Goal: Information Seeking & Learning: Find specific fact

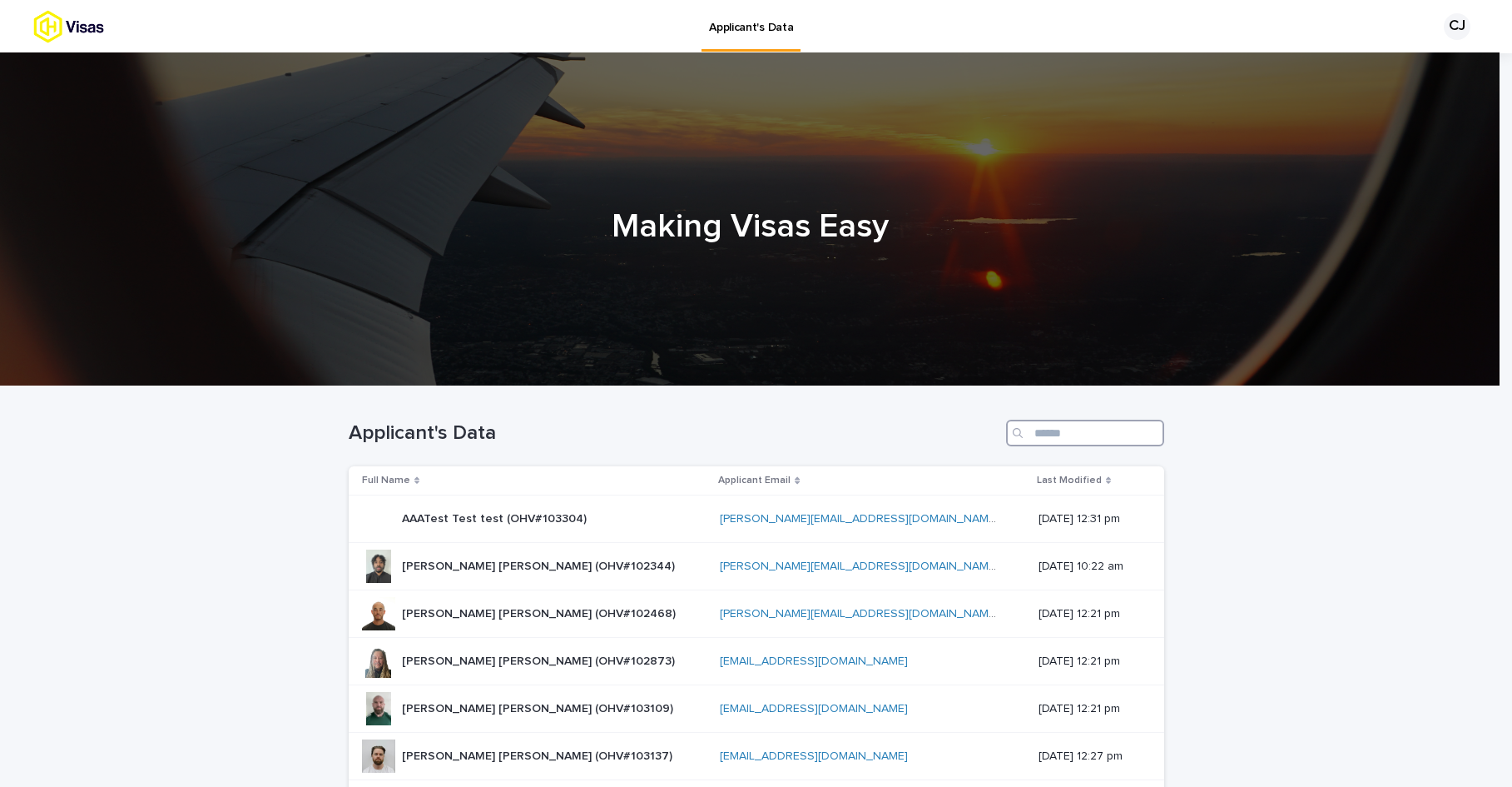
click at [1032, 431] on input "Search" at bounding box center [1085, 432] width 158 height 26
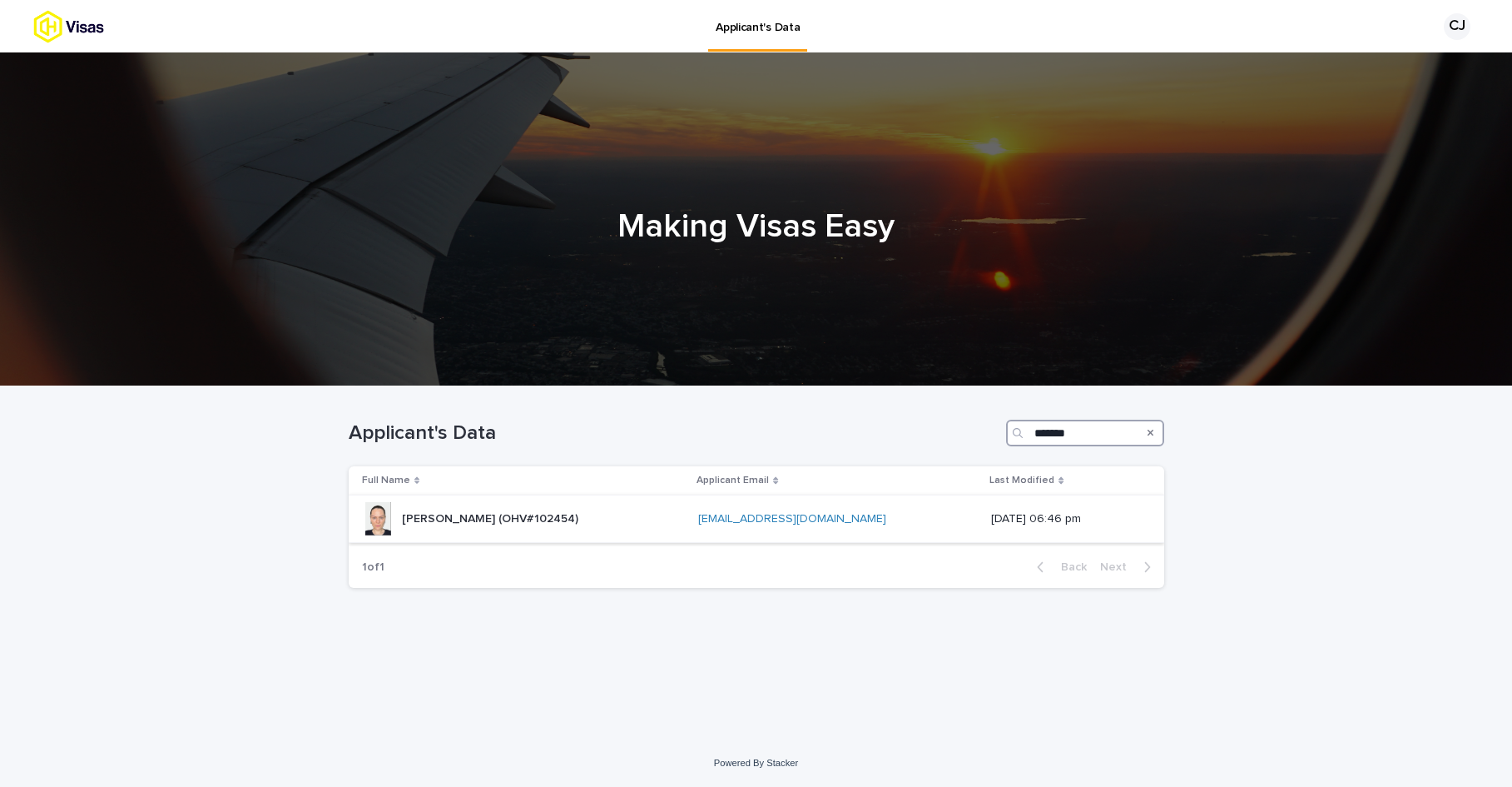
type input "*******"
click at [499, 514] on p "[PERSON_NAME] (OHV#102454)" at bounding box center [491, 518] width 180 height 18
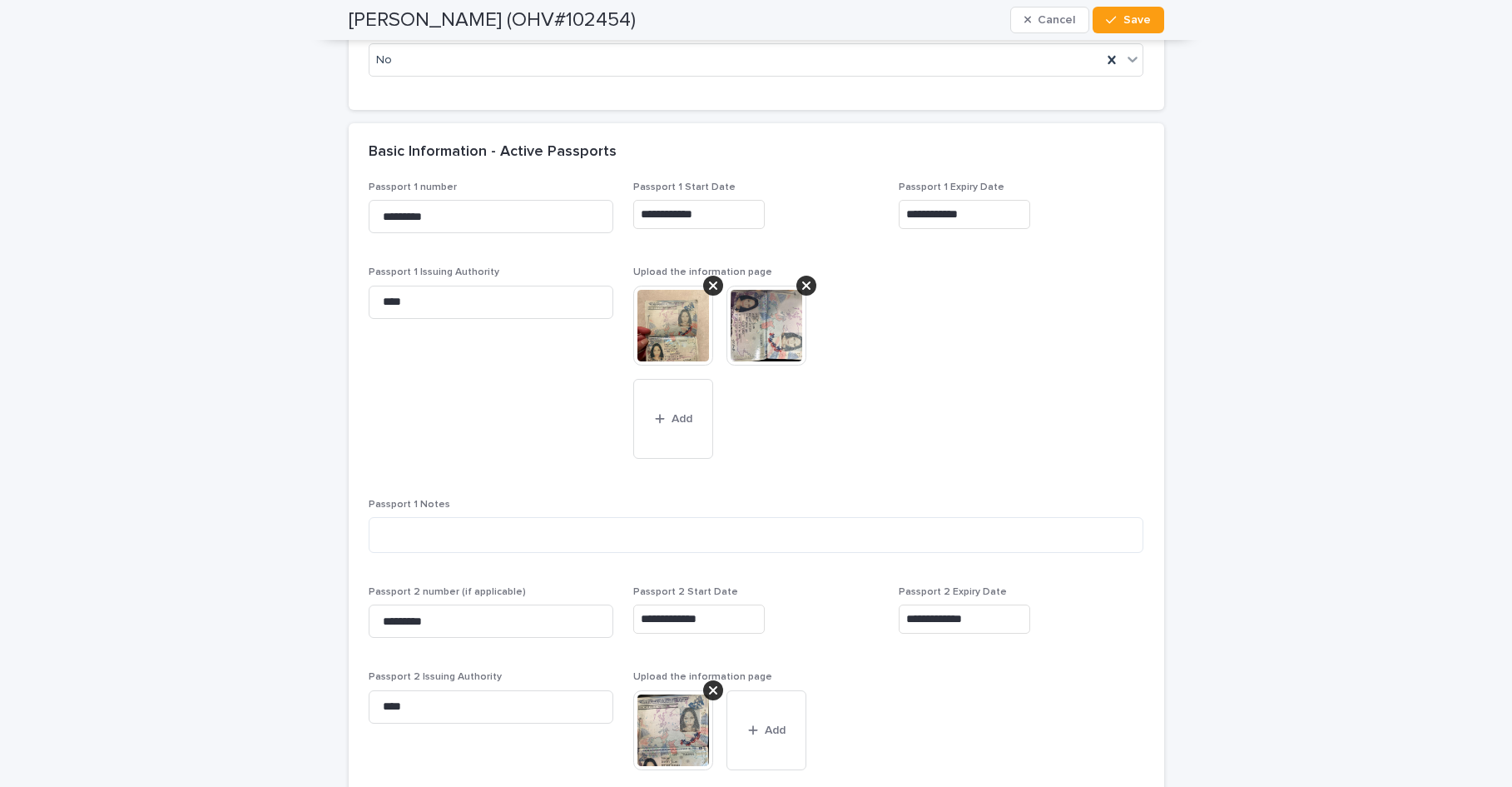
scroll to position [1571, 0]
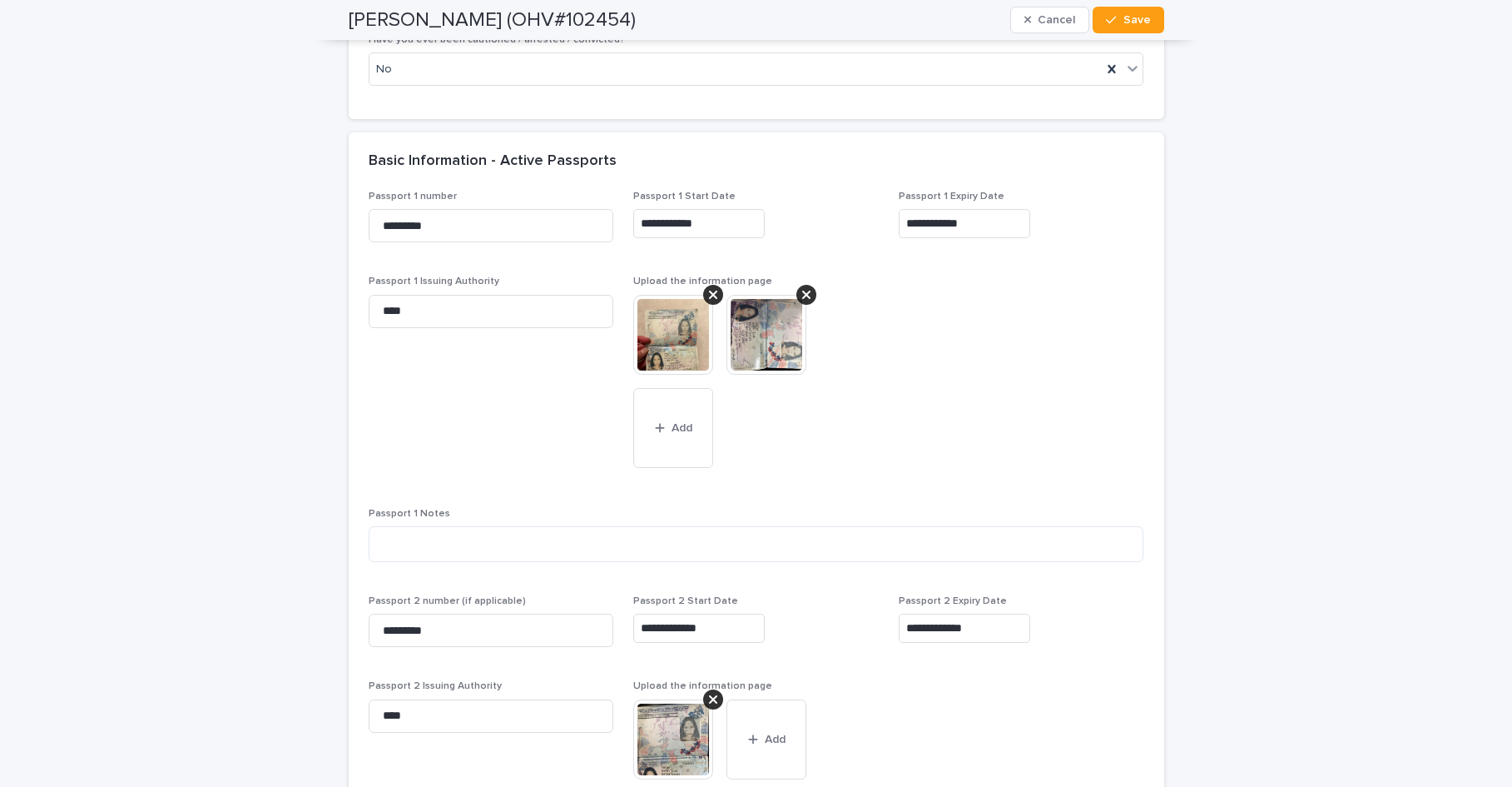
click at [664, 333] on img at bounding box center [673, 335] width 80 height 80
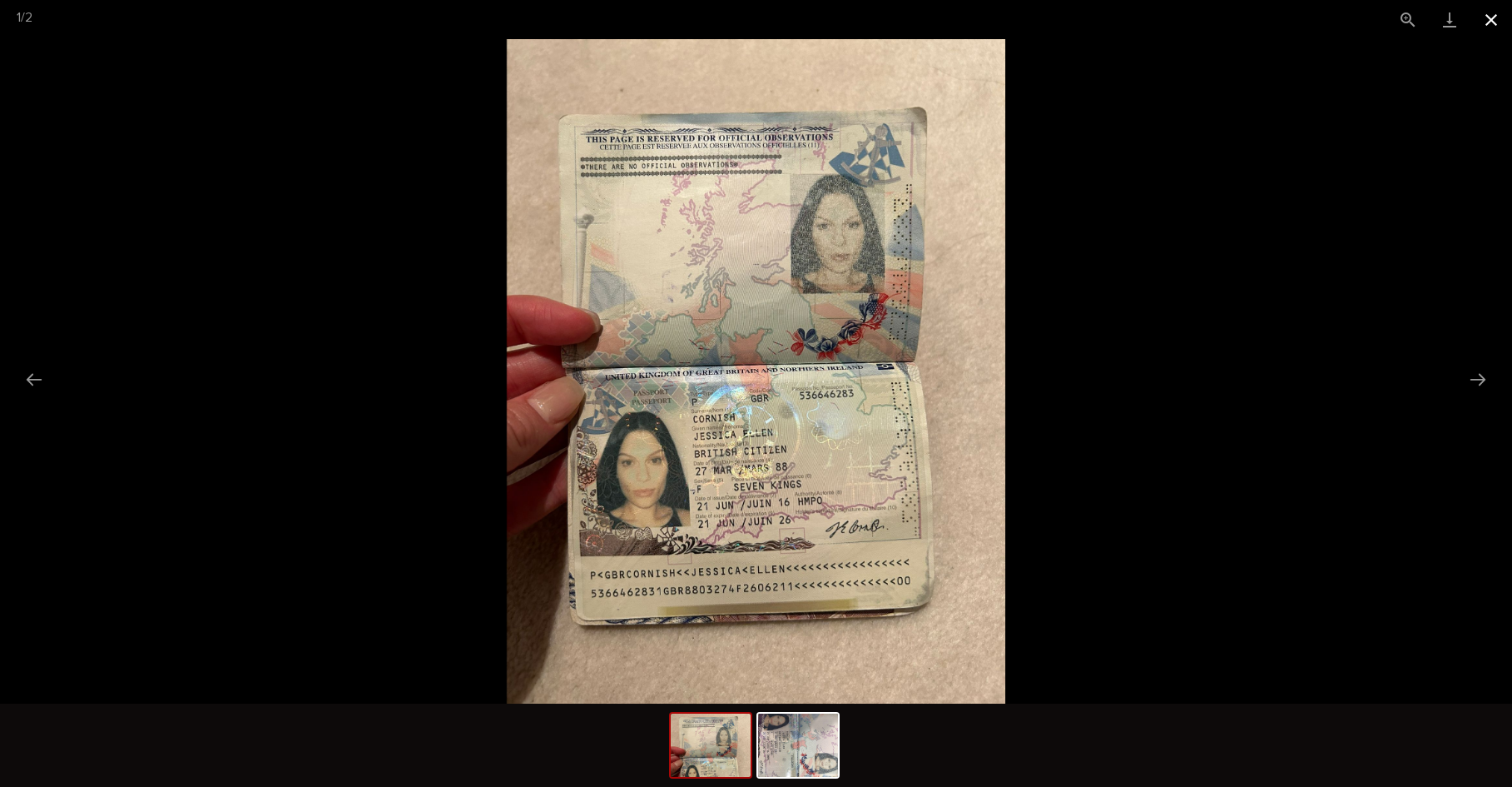
click at [1483, 15] on button "Close gallery" at bounding box center [1491, 19] width 42 height 39
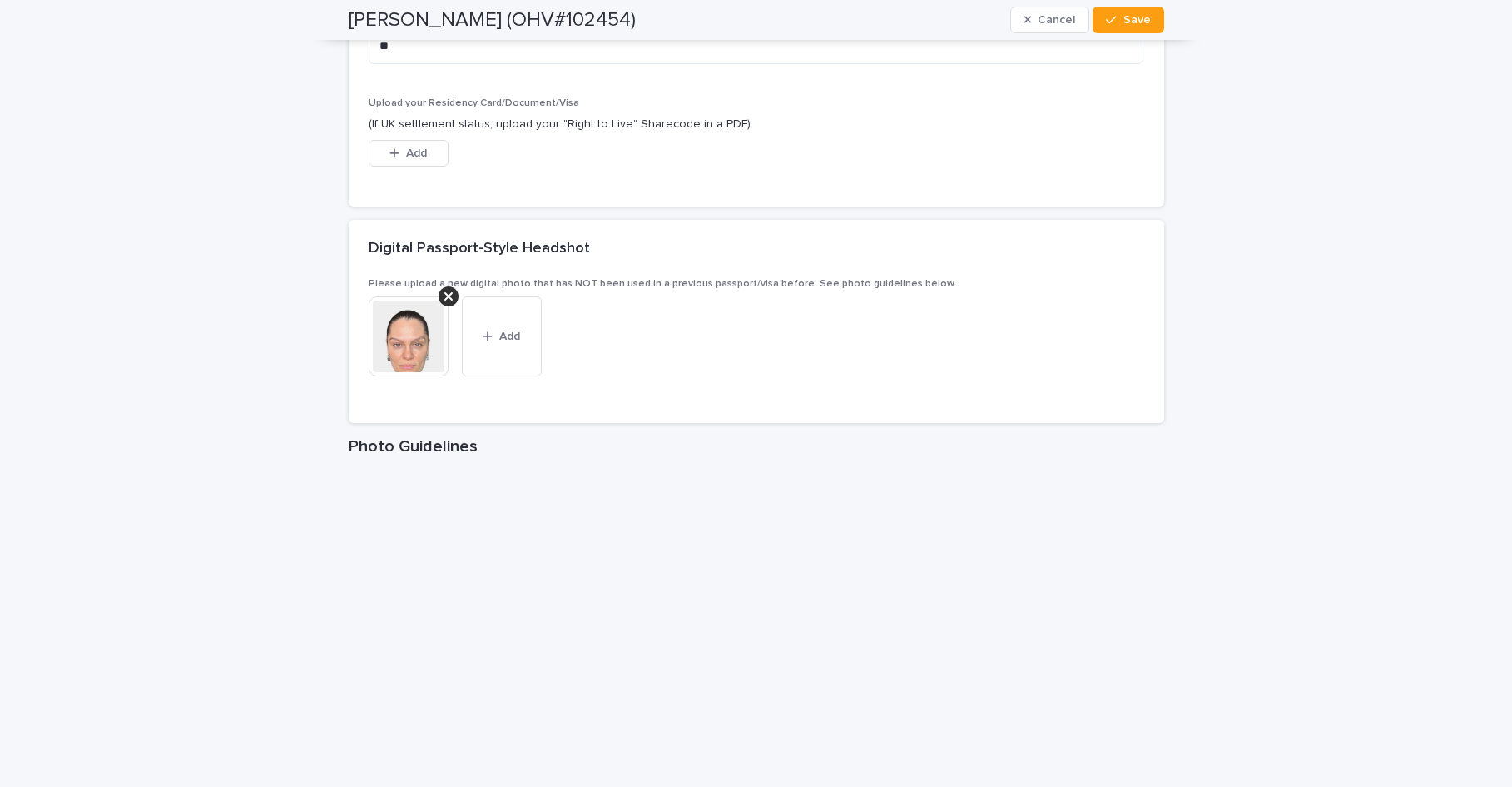
scroll to position [2737, 0]
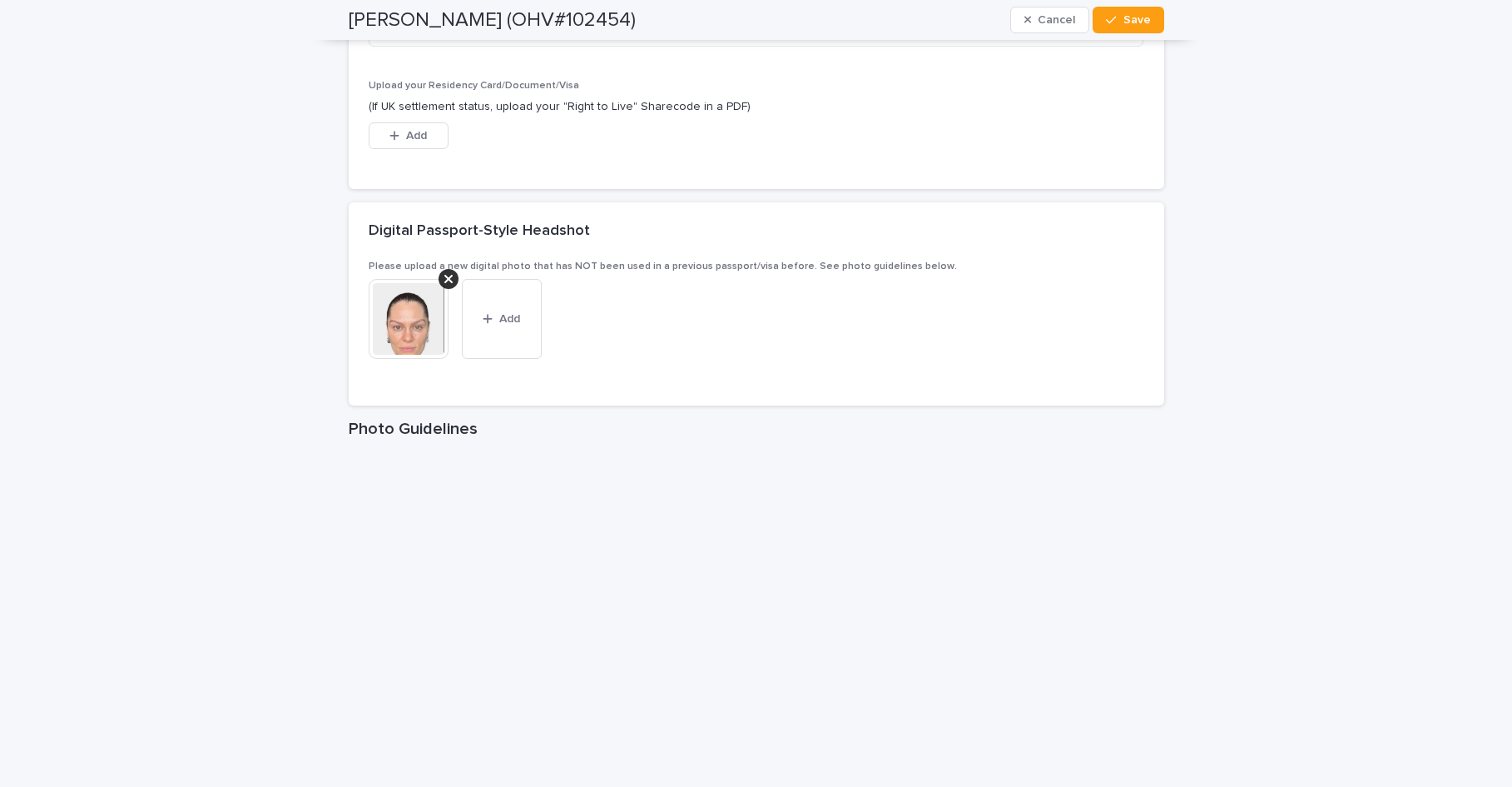
click at [396, 327] on img at bounding box center [408, 319] width 80 height 80
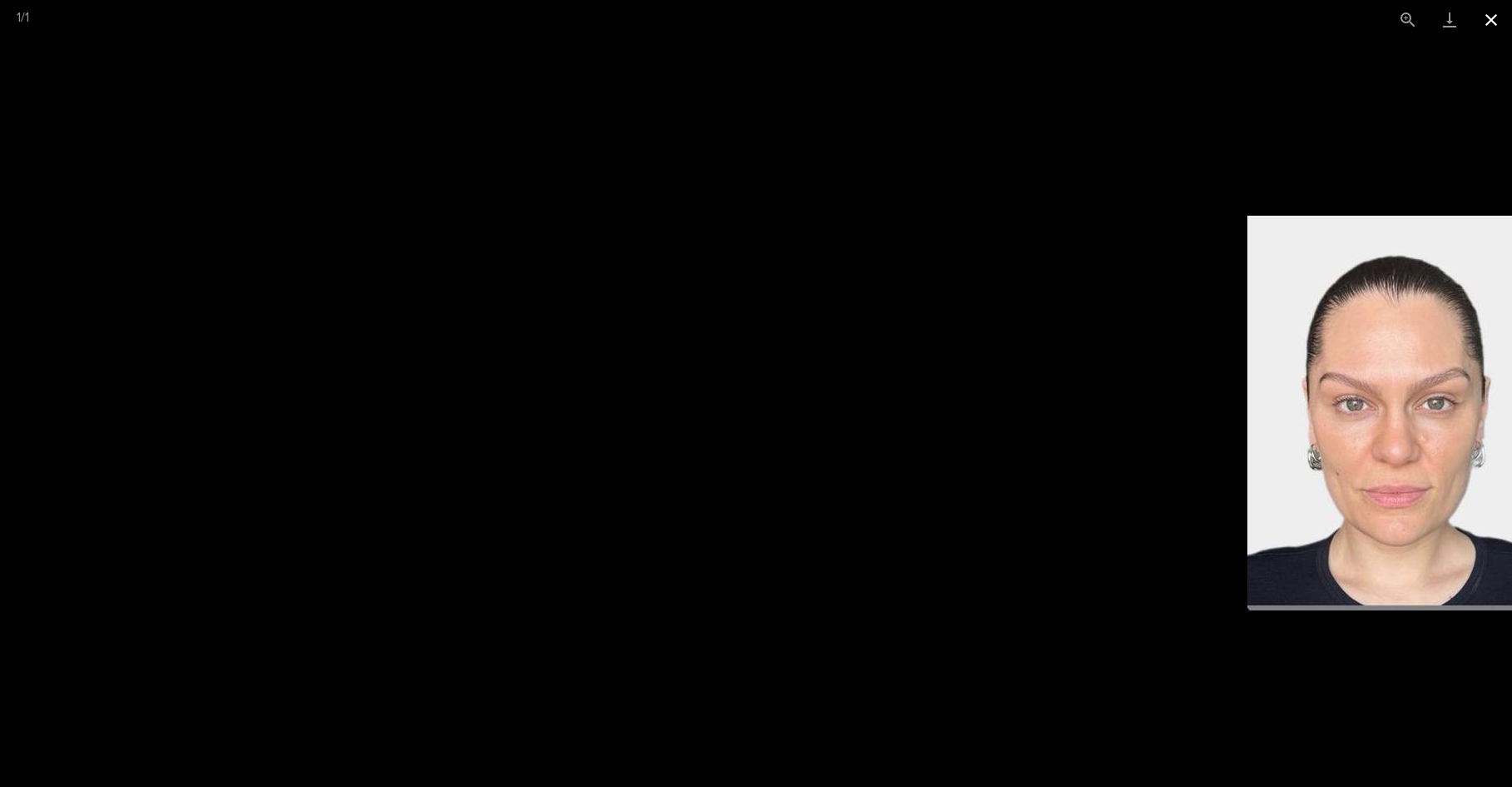
click at [1495, 21] on button "Close gallery" at bounding box center [1491, 19] width 42 height 39
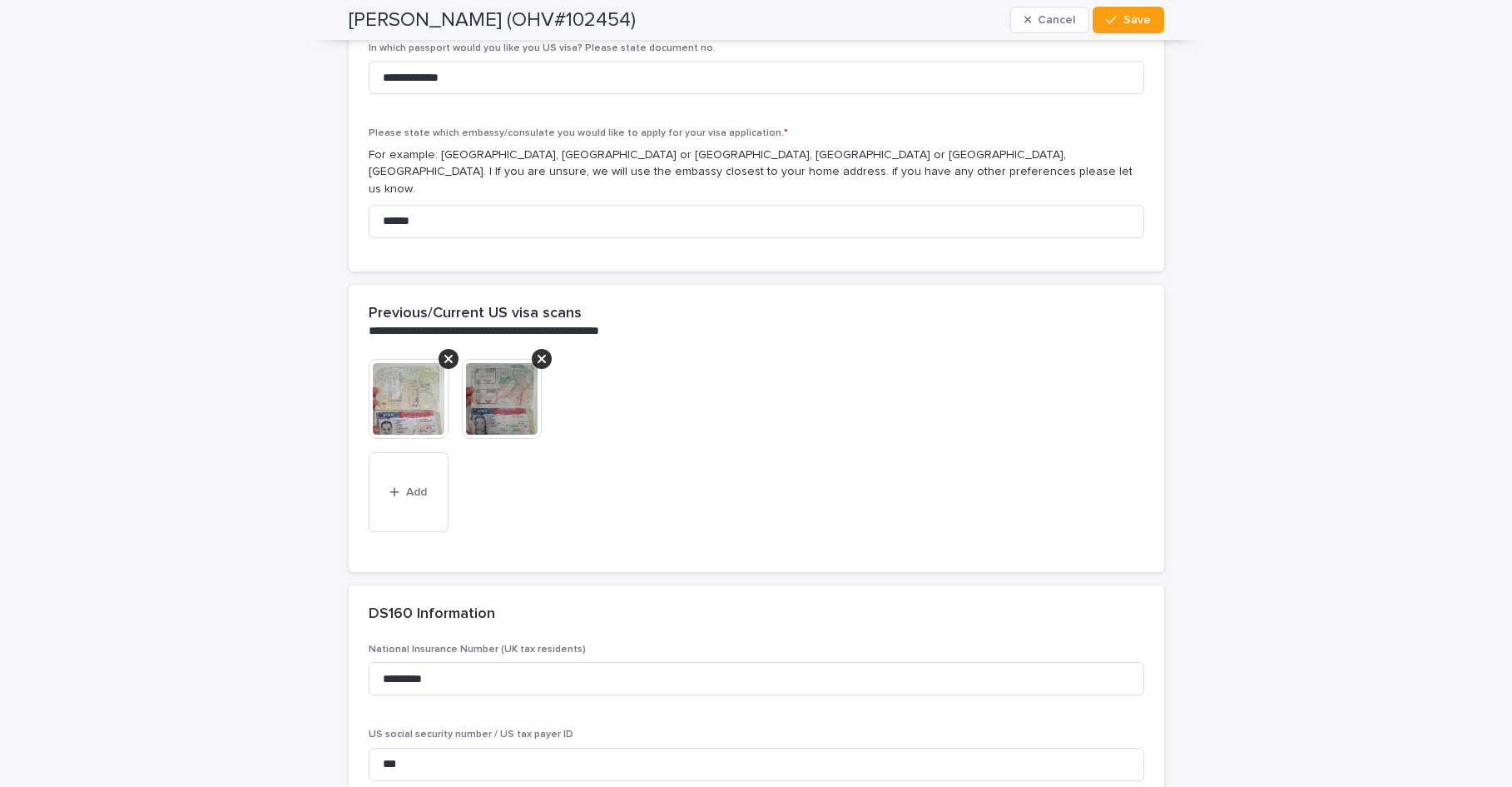
scroll to position [3632, 0]
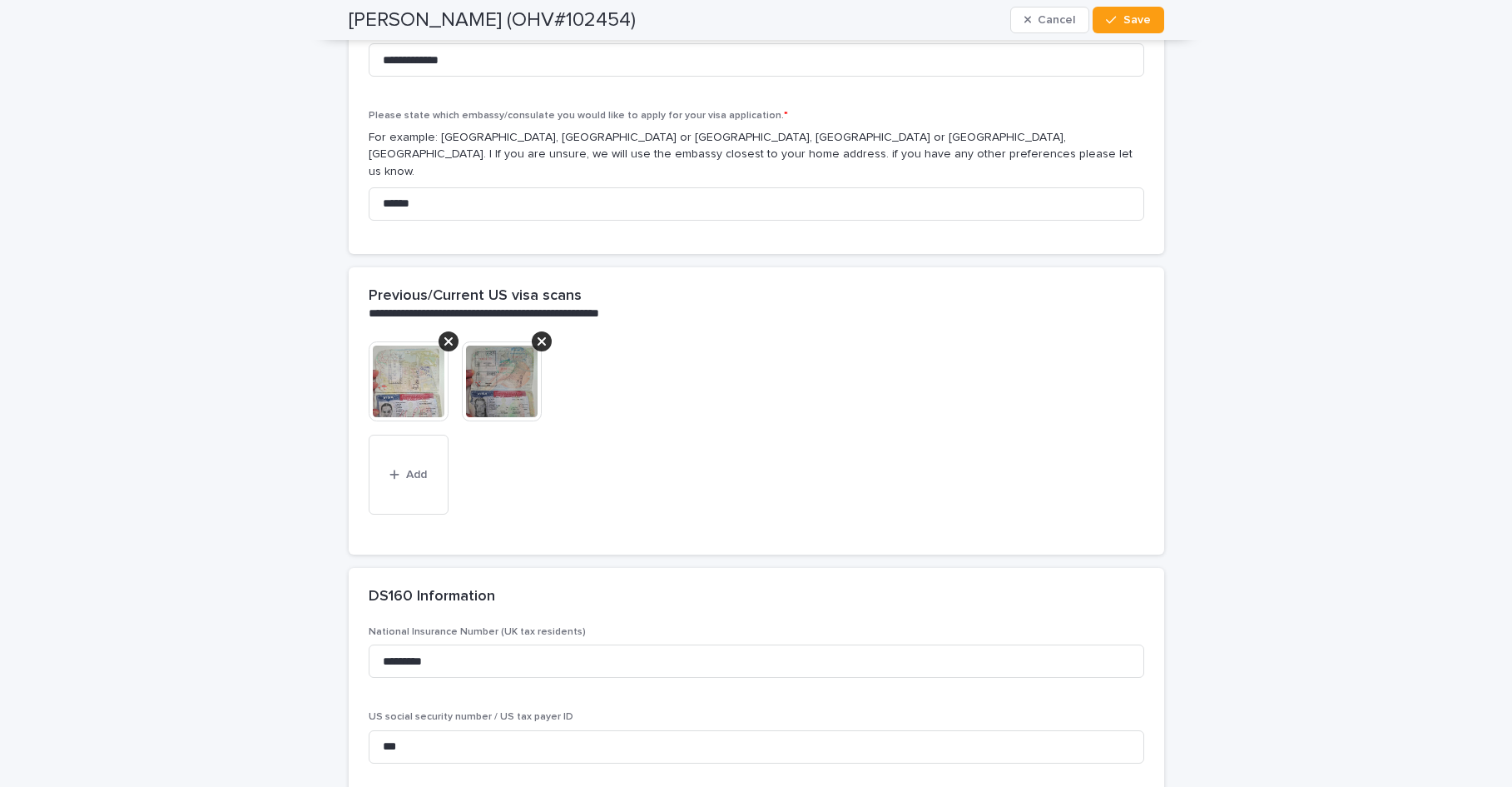
click at [425, 379] on img at bounding box center [408, 381] width 80 height 80
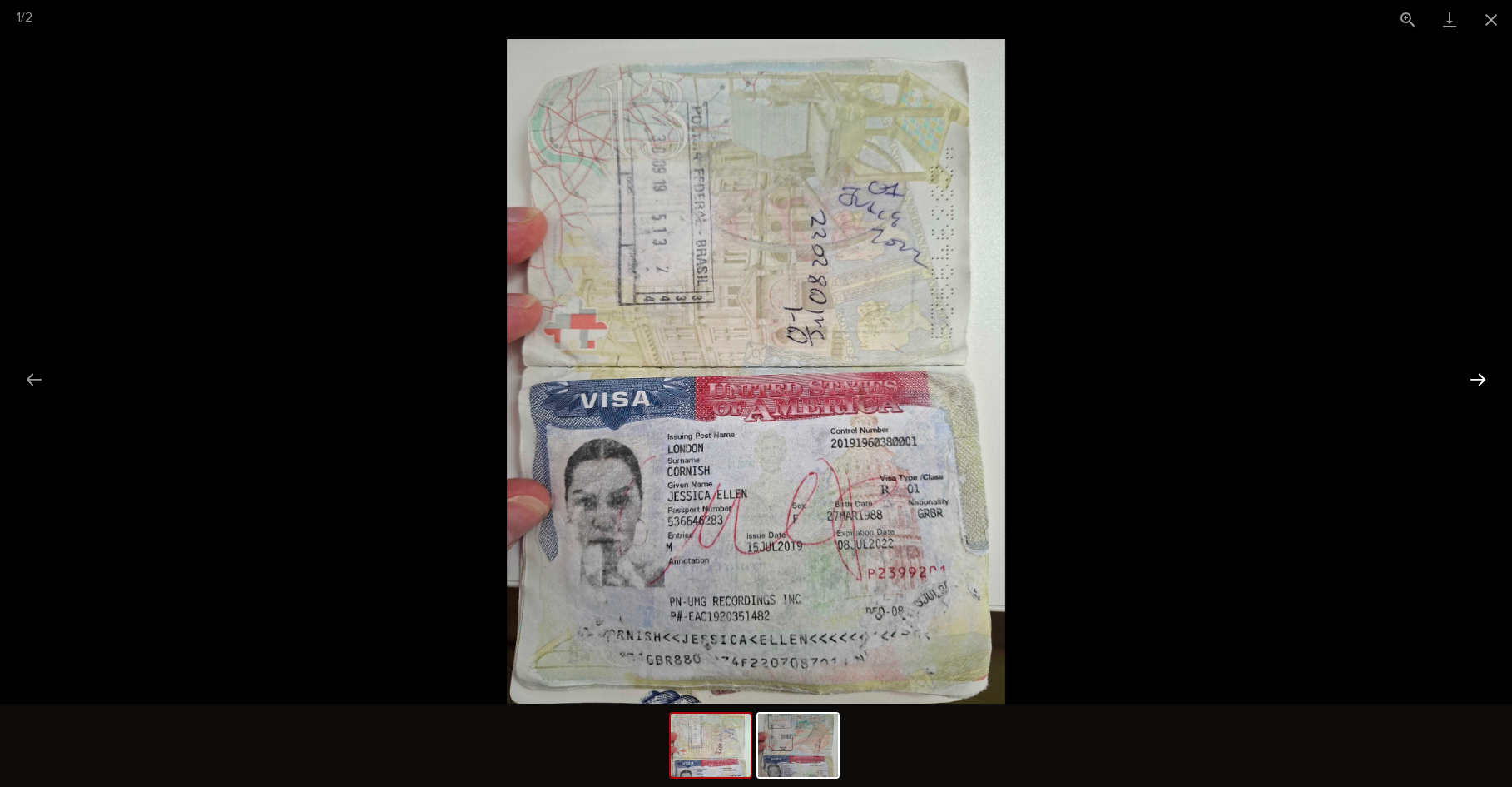
click at [1480, 378] on button "Next slide" at bounding box center [1478, 378] width 35 height 32
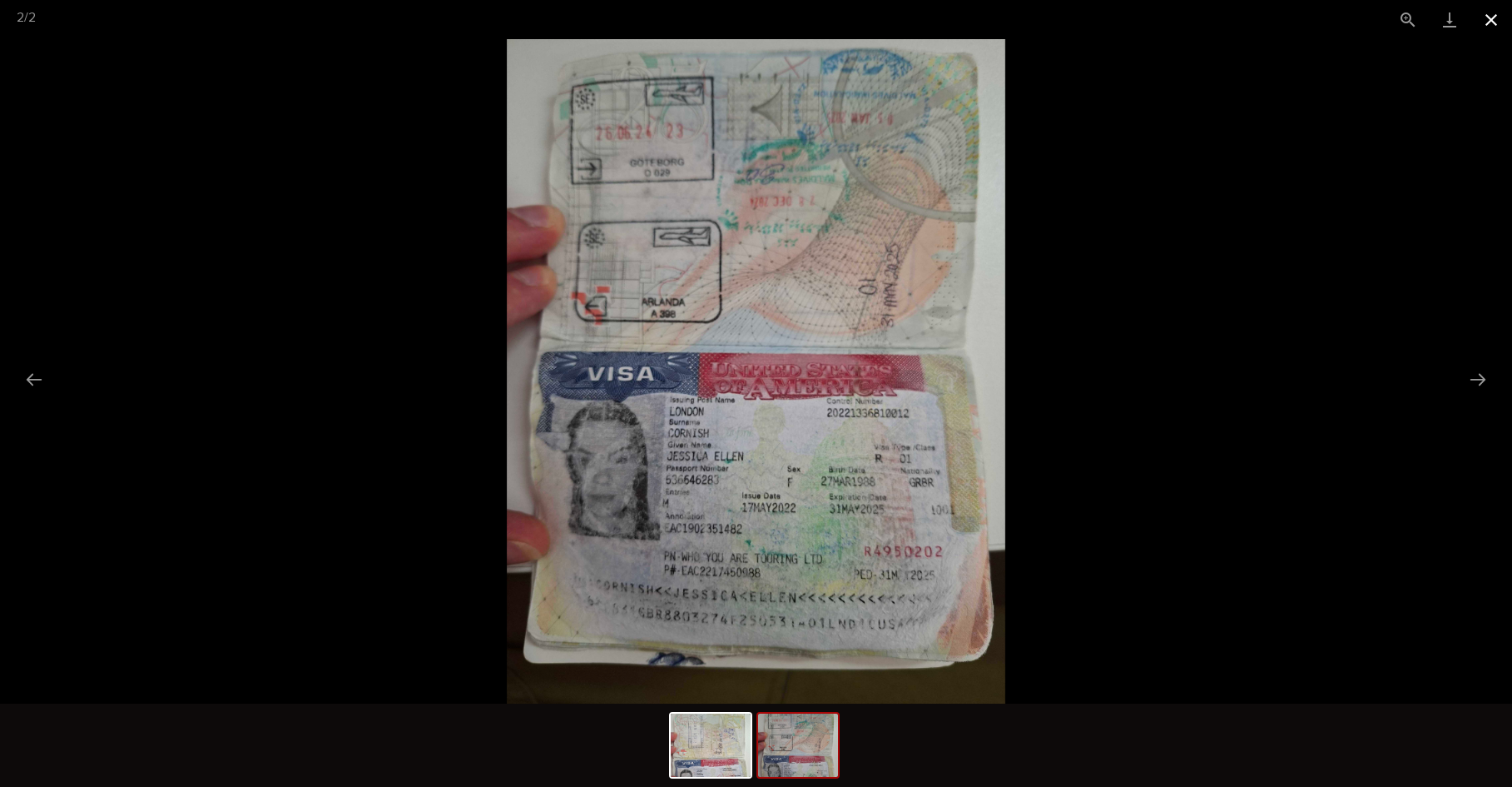
click at [1493, 21] on button "Close gallery" at bounding box center [1491, 19] width 42 height 39
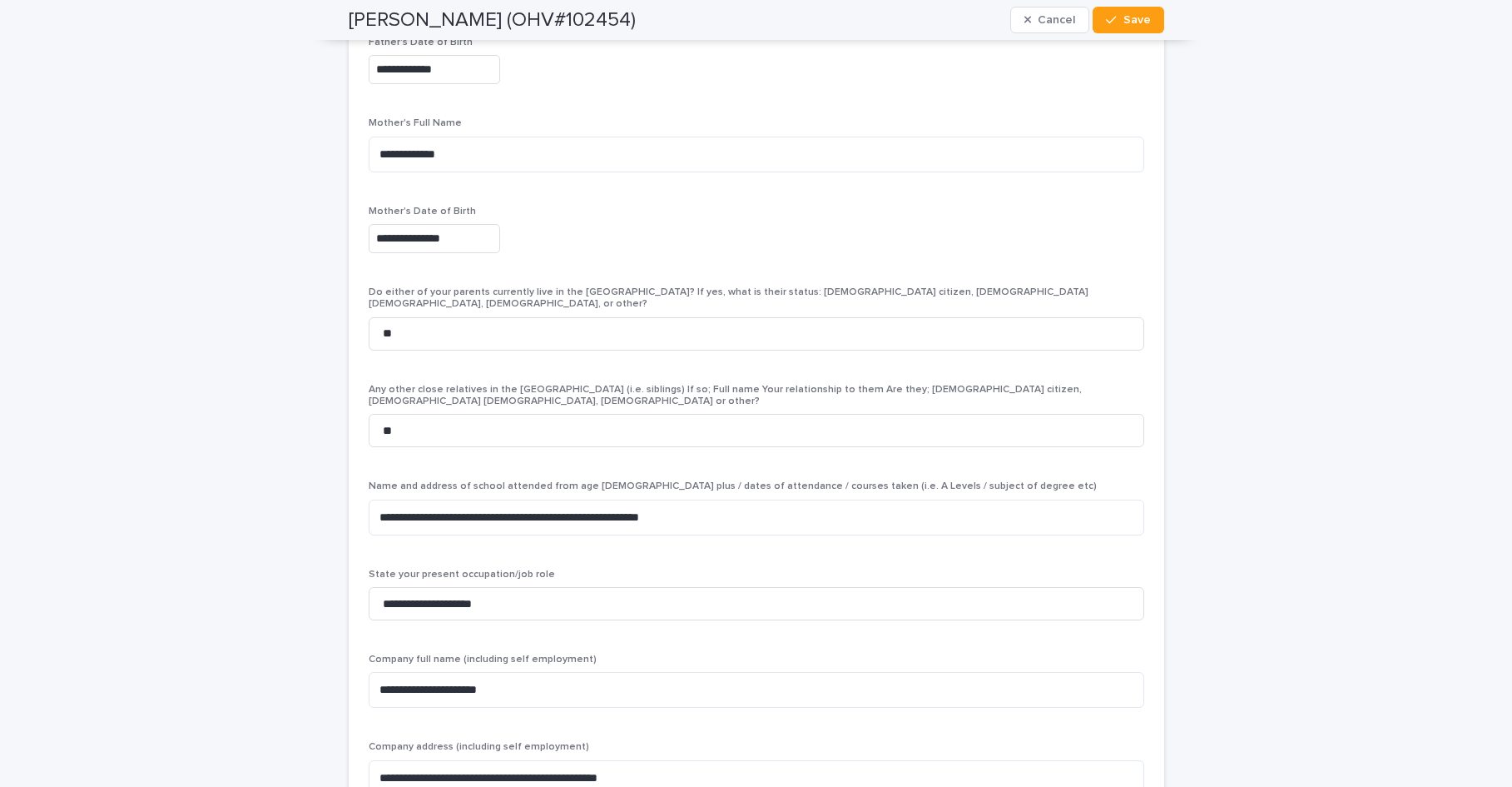
scroll to position [4671, 0]
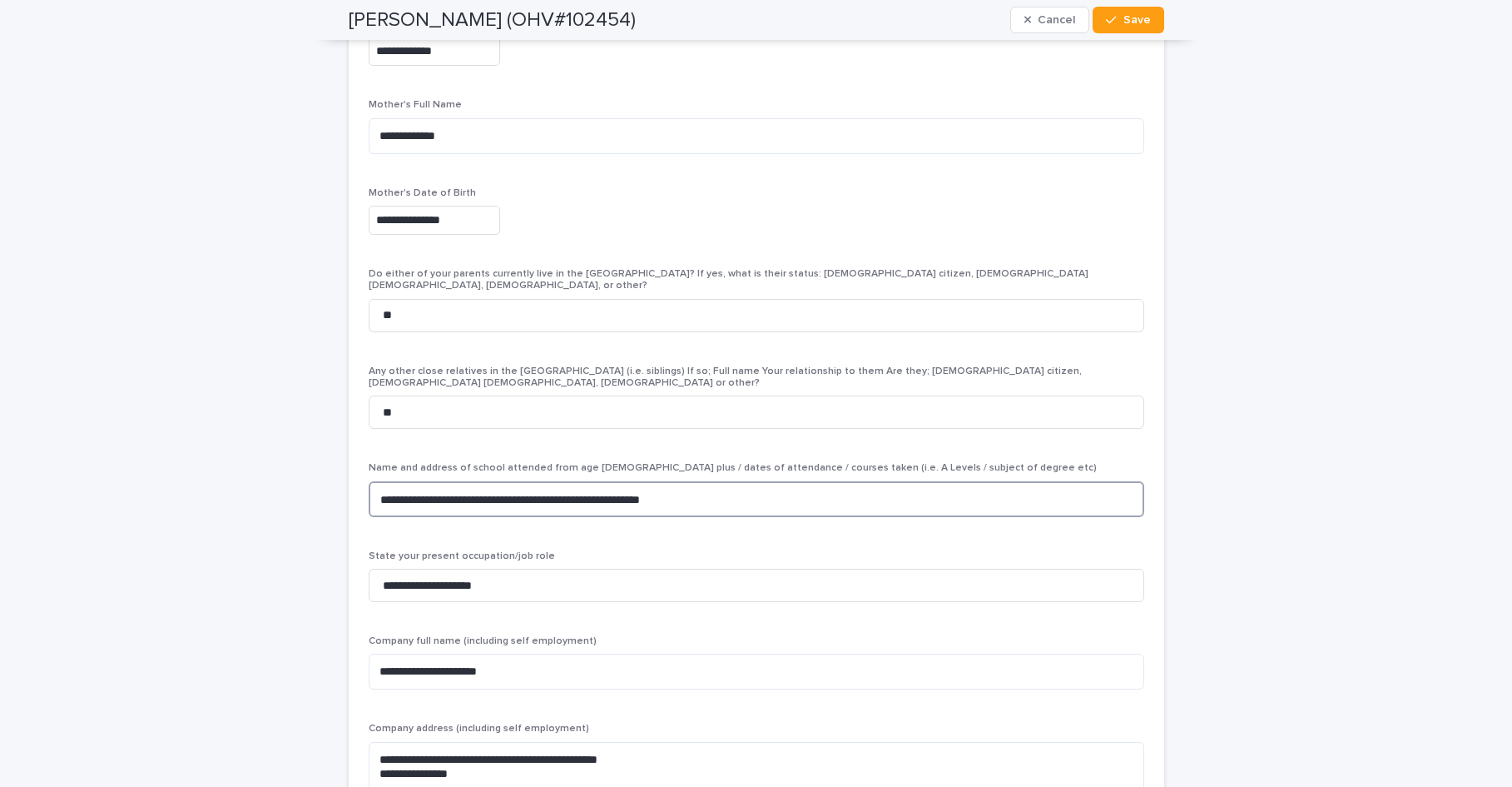
drag, startPoint x: 433, startPoint y: 459, endPoint x: 368, endPoint y: 457, distance: 65.0
click at [369, 482] on textarea "**********" at bounding box center [756, 499] width 776 height 36
click at [442, 482] on textarea "**********" at bounding box center [756, 499] width 776 height 36
paste textarea "**********"
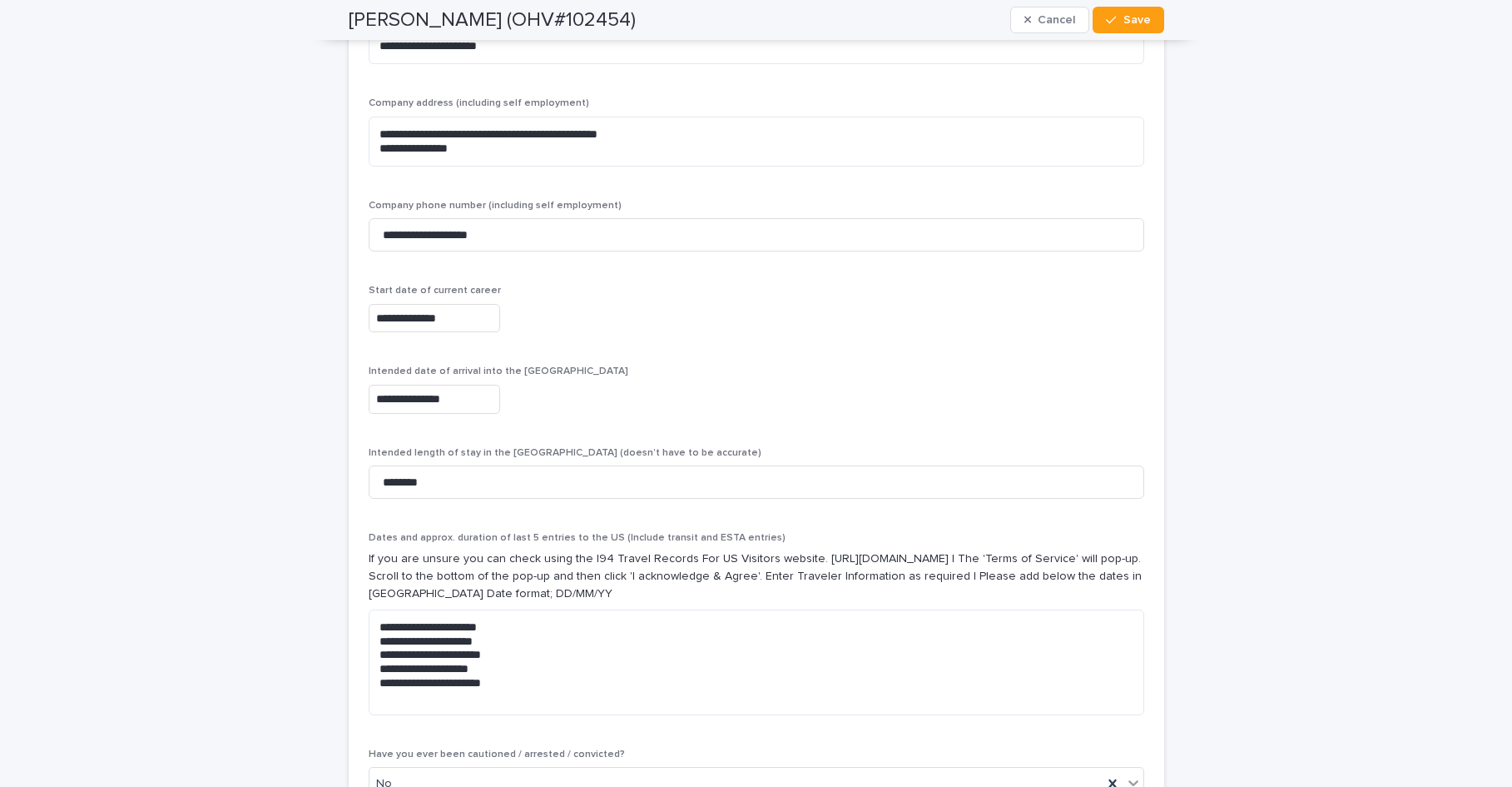
scroll to position [5314, 0]
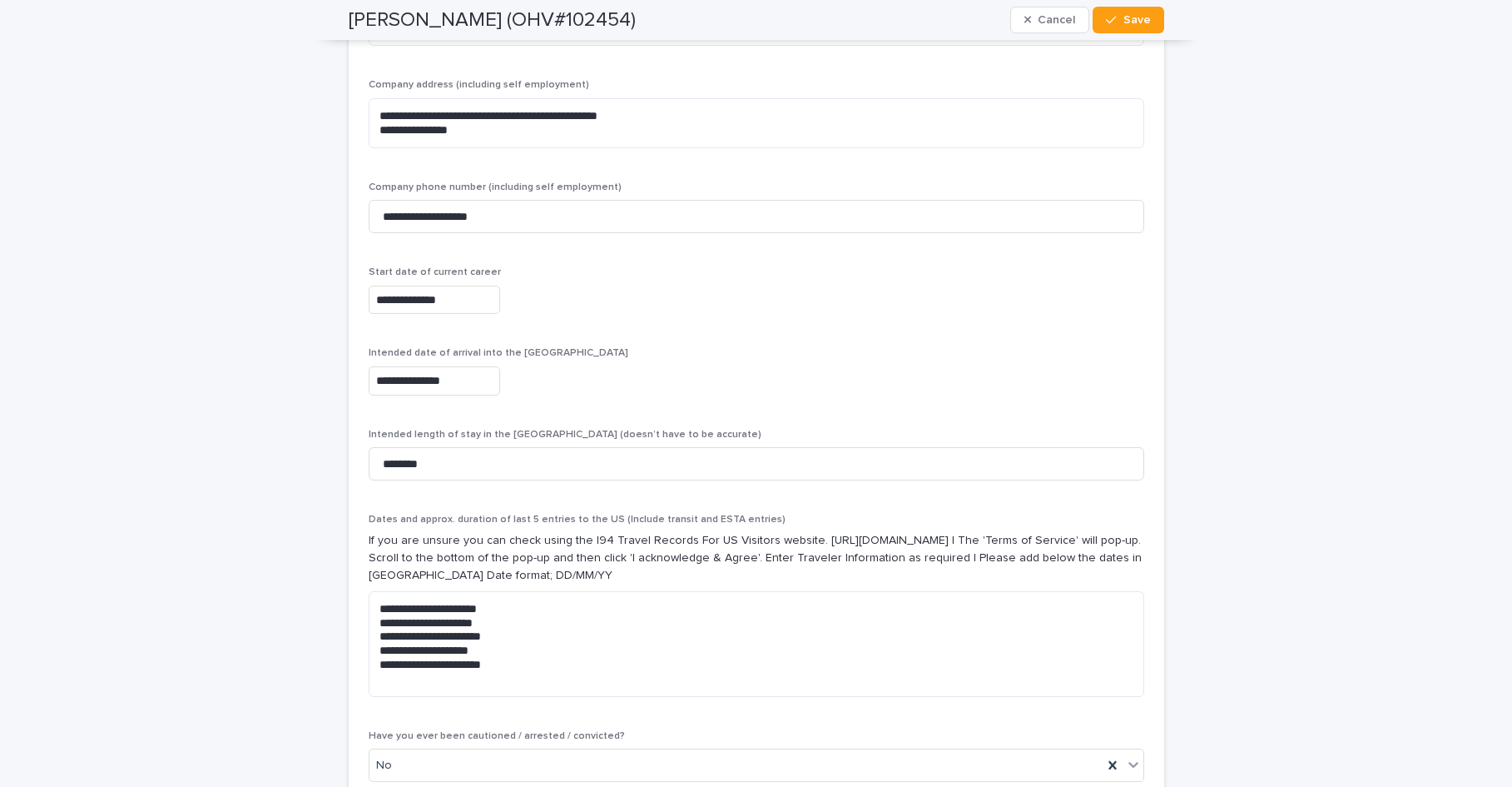
type textarea "**********"
click at [540, 591] on textarea "**********" at bounding box center [756, 644] width 776 height 106
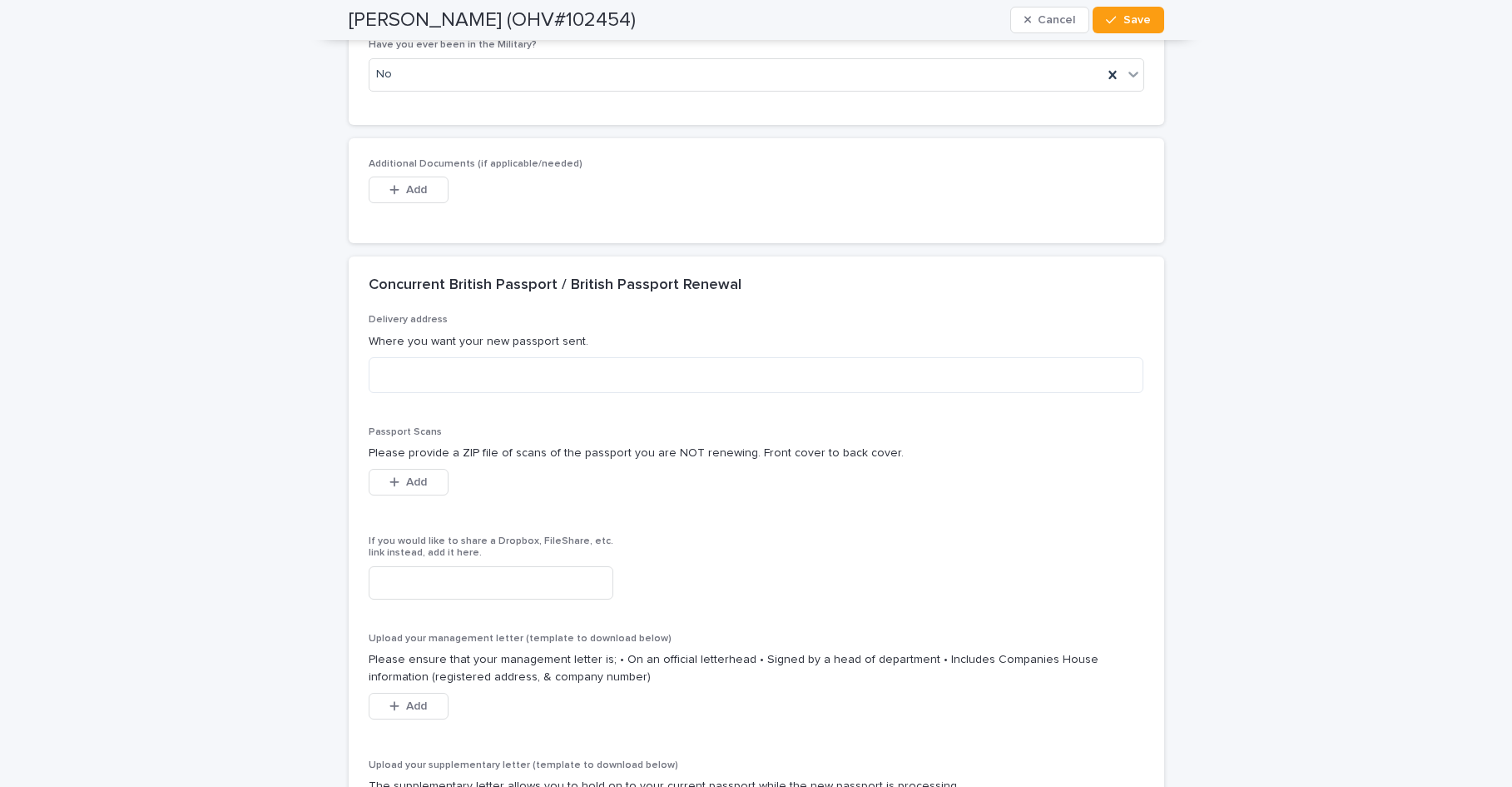
scroll to position [6778, 0]
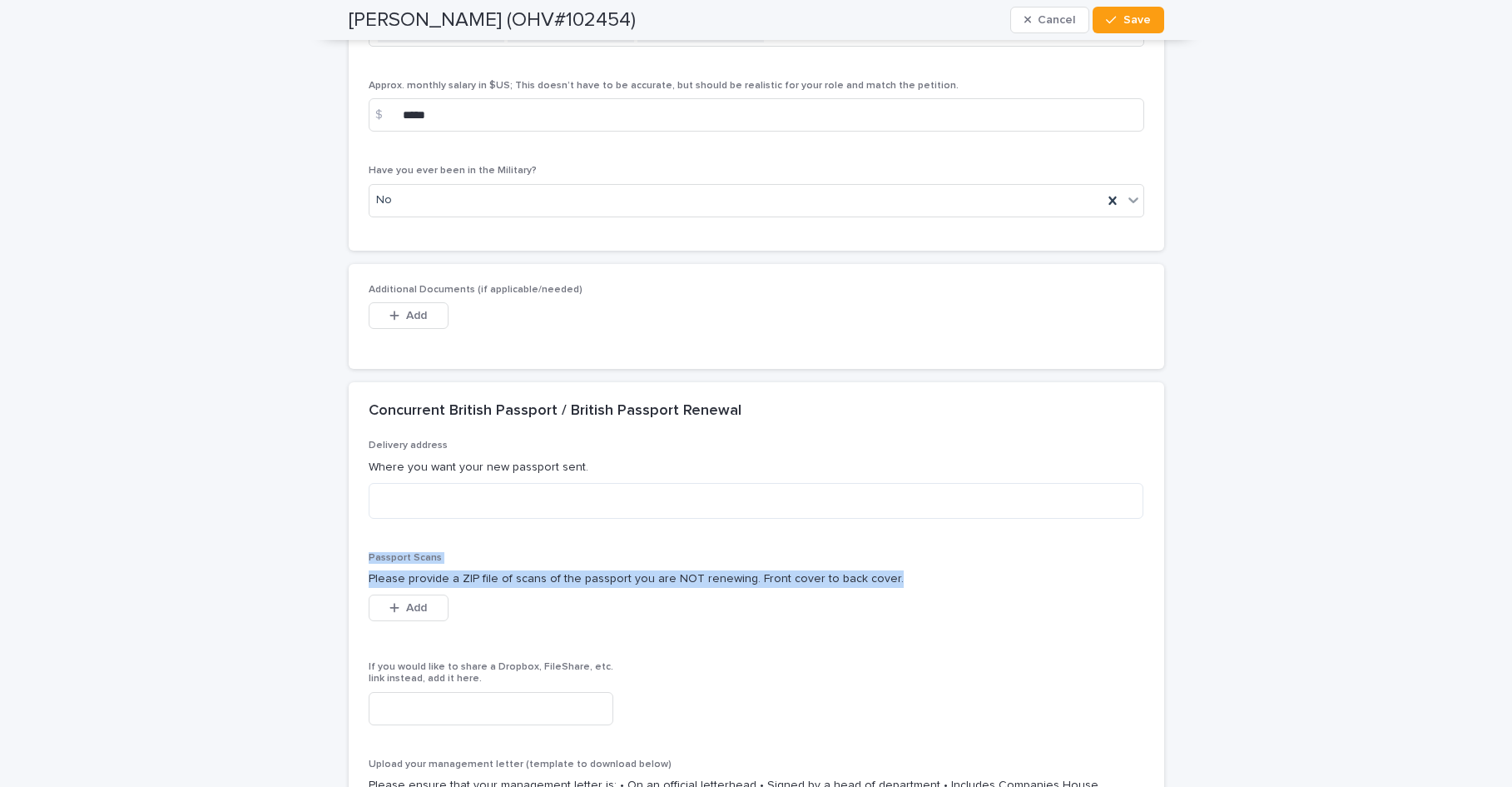
drag, startPoint x: 1494, startPoint y: 471, endPoint x: 1488, endPoint y: 420, distance: 51.4
click at [1132, 21] on span "Save" at bounding box center [1137, 20] width 27 height 12
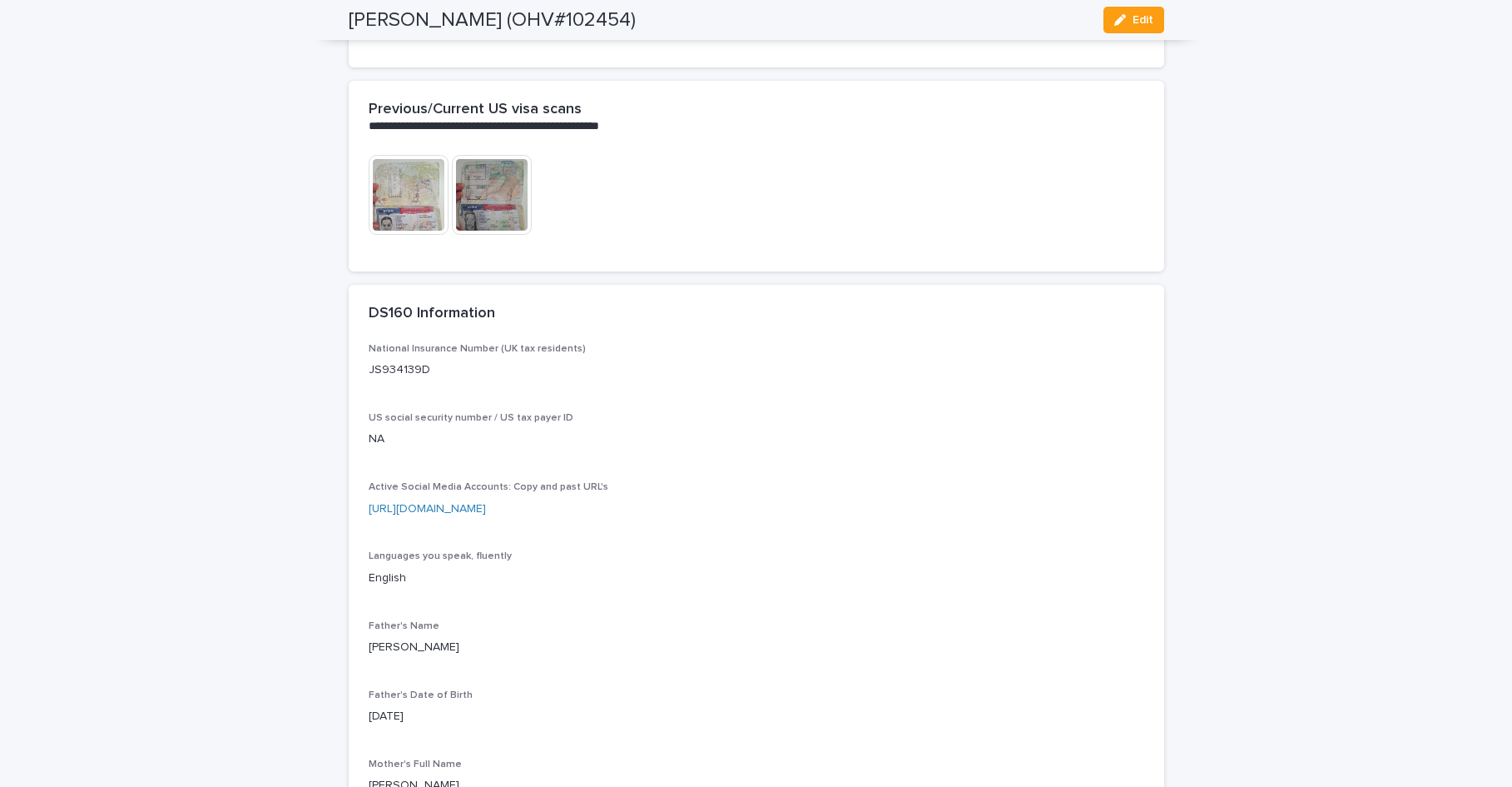
scroll to position [3521, 0]
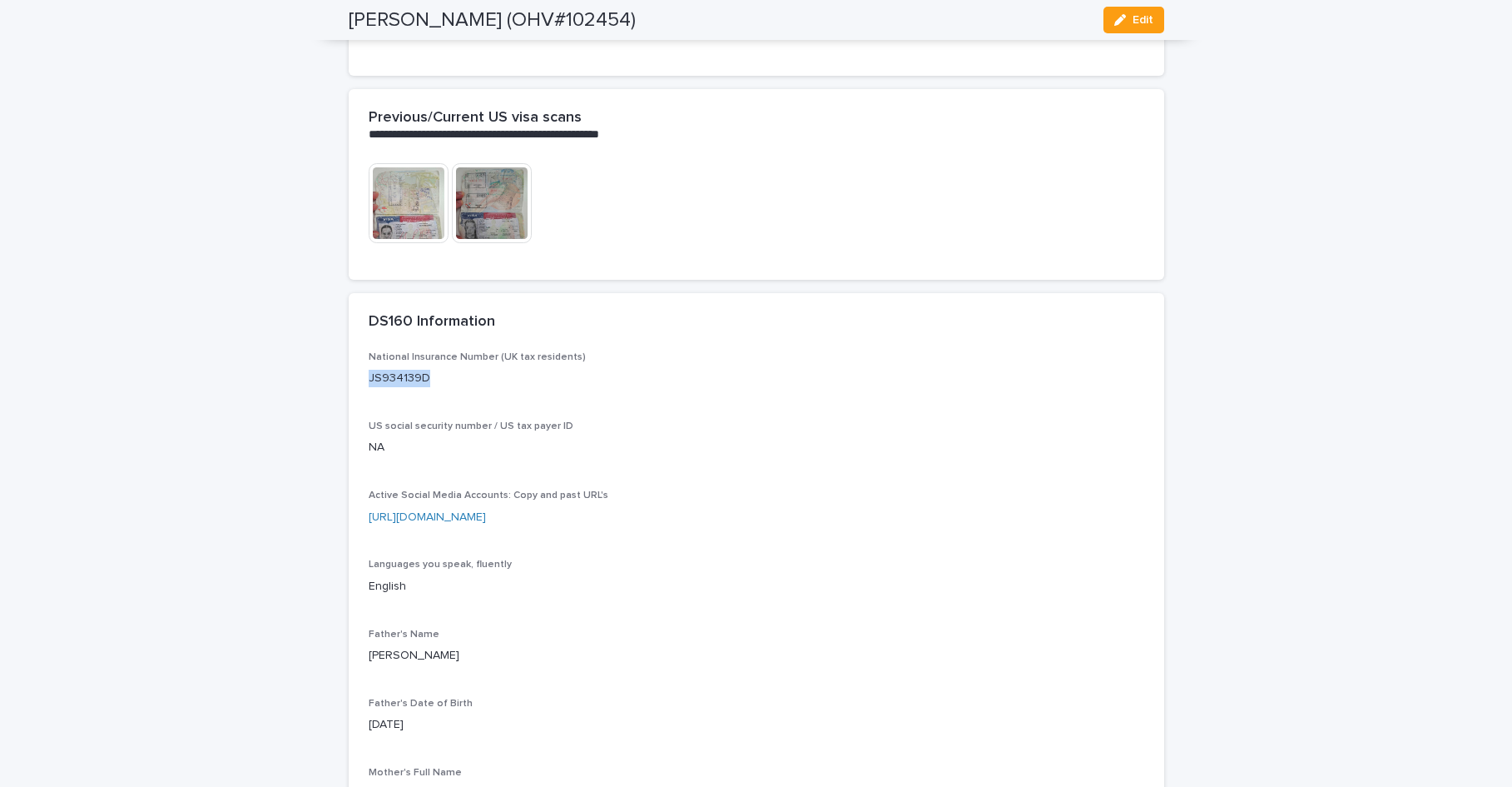
drag, startPoint x: 430, startPoint y: 411, endPoint x: 363, endPoint y: 409, distance: 67.0
click at [369, 387] on p "JS934139D" at bounding box center [756, 378] width 776 height 18
copy p "JS934139D"
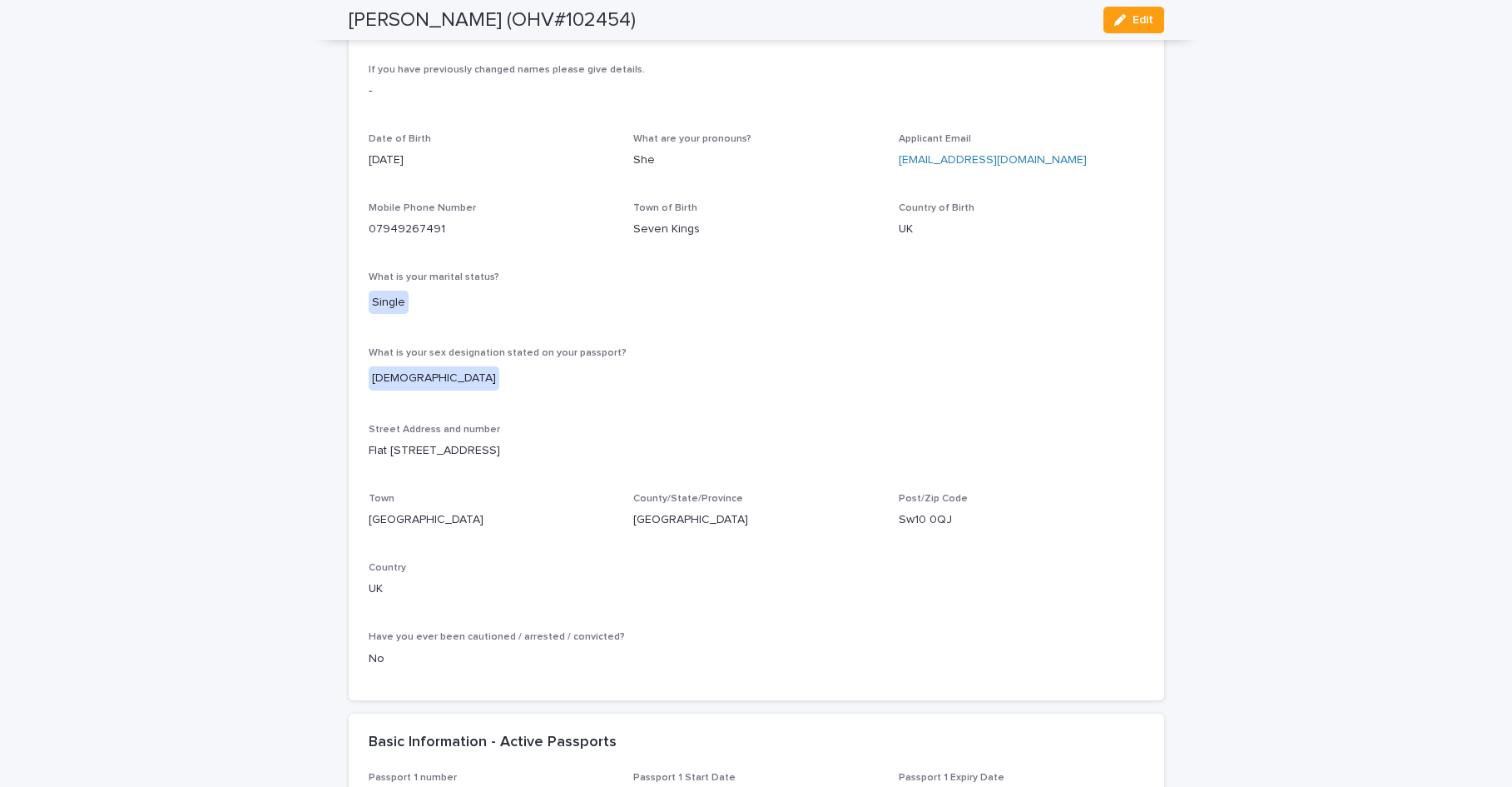
scroll to position [766, 0]
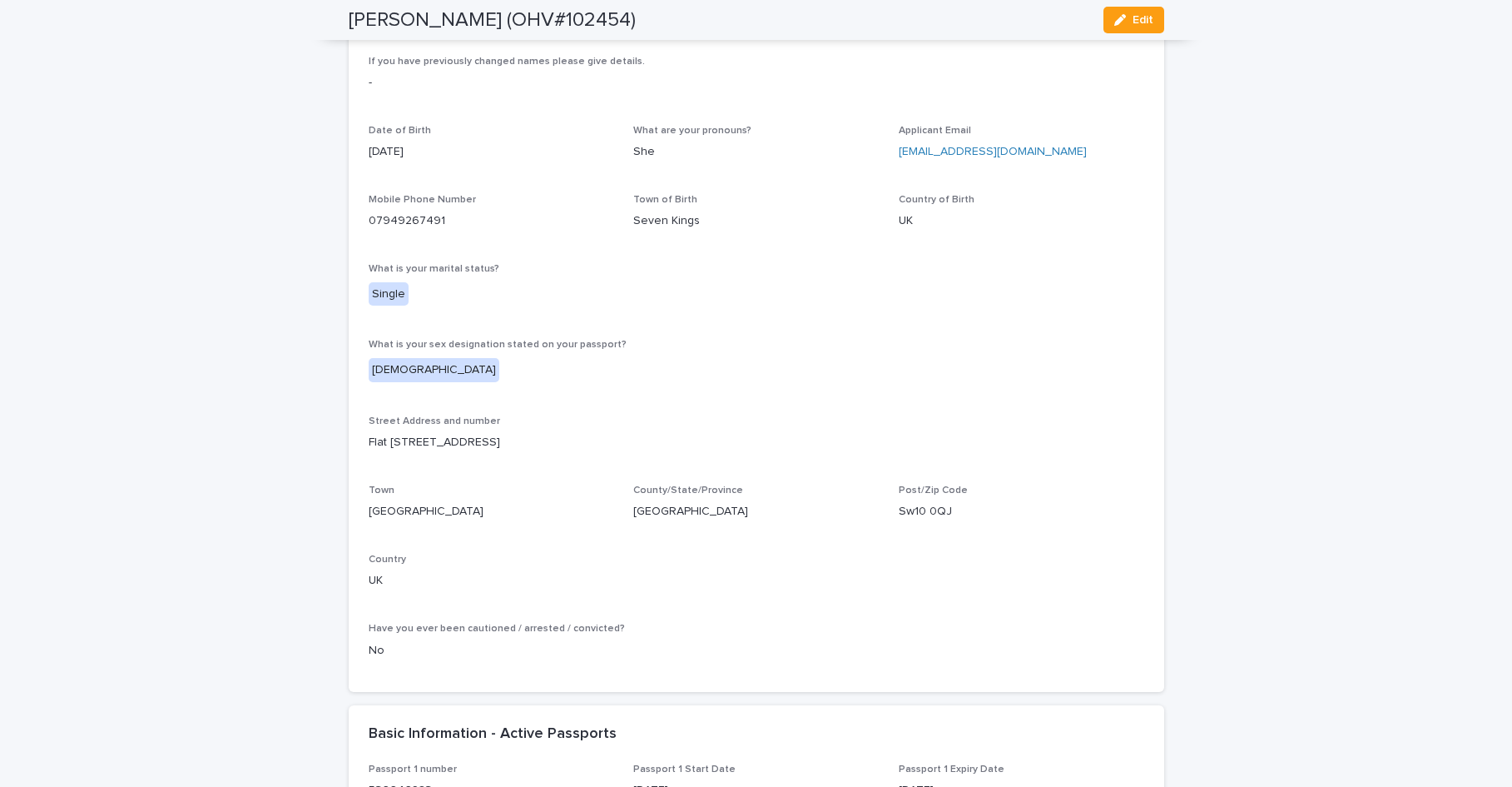
drag, startPoint x: 545, startPoint y: 441, endPoint x: 363, endPoint y: 443, distance: 182.0
click at [369, 443] on p "Flat [STREET_ADDRESS]" at bounding box center [756, 443] width 776 height 18
copy p "Flat [STREET_ADDRESS]"
drag, startPoint x: 943, startPoint y: 514, endPoint x: 895, endPoint y: 516, distance: 48.0
click at [898, 516] on p "Sw10 0QJ" at bounding box center [1021, 512] width 245 height 18
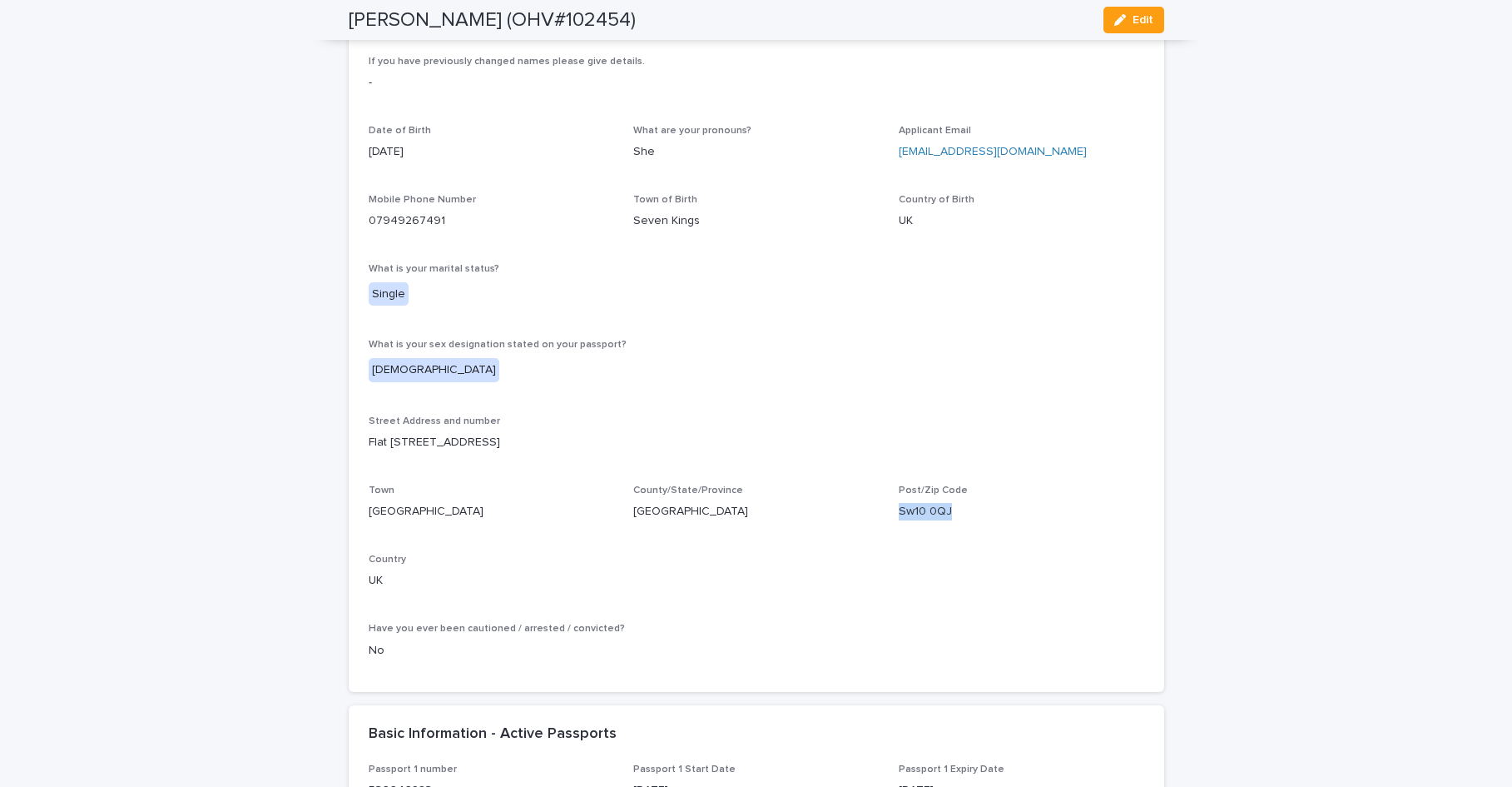
copy p "Sw10 0QJ"
drag, startPoint x: 437, startPoint y: 223, endPoint x: 361, endPoint y: 216, distance: 76.3
click at [369, 216] on p "07949267491" at bounding box center [491, 221] width 245 height 18
copy link "07949267491"
drag, startPoint x: 1044, startPoint y: 154, endPoint x: 896, endPoint y: 154, distance: 148.0
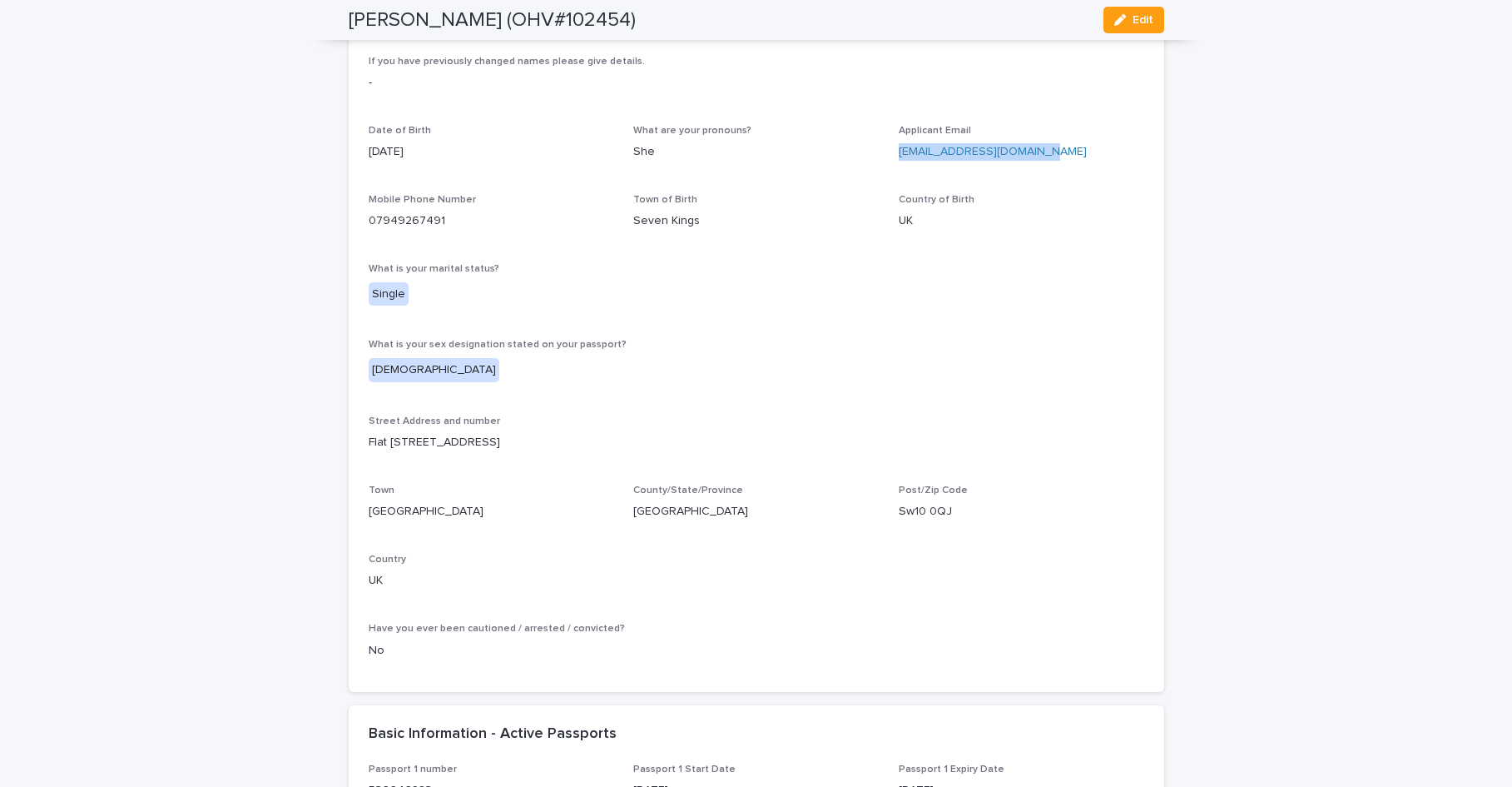
click at [898, 154] on p "[EMAIL_ADDRESS][DOMAIN_NAME]" at bounding box center [1021, 152] width 245 height 18
copy link "[EMAIL_ADDRESS][DOMAIN_NAME]"
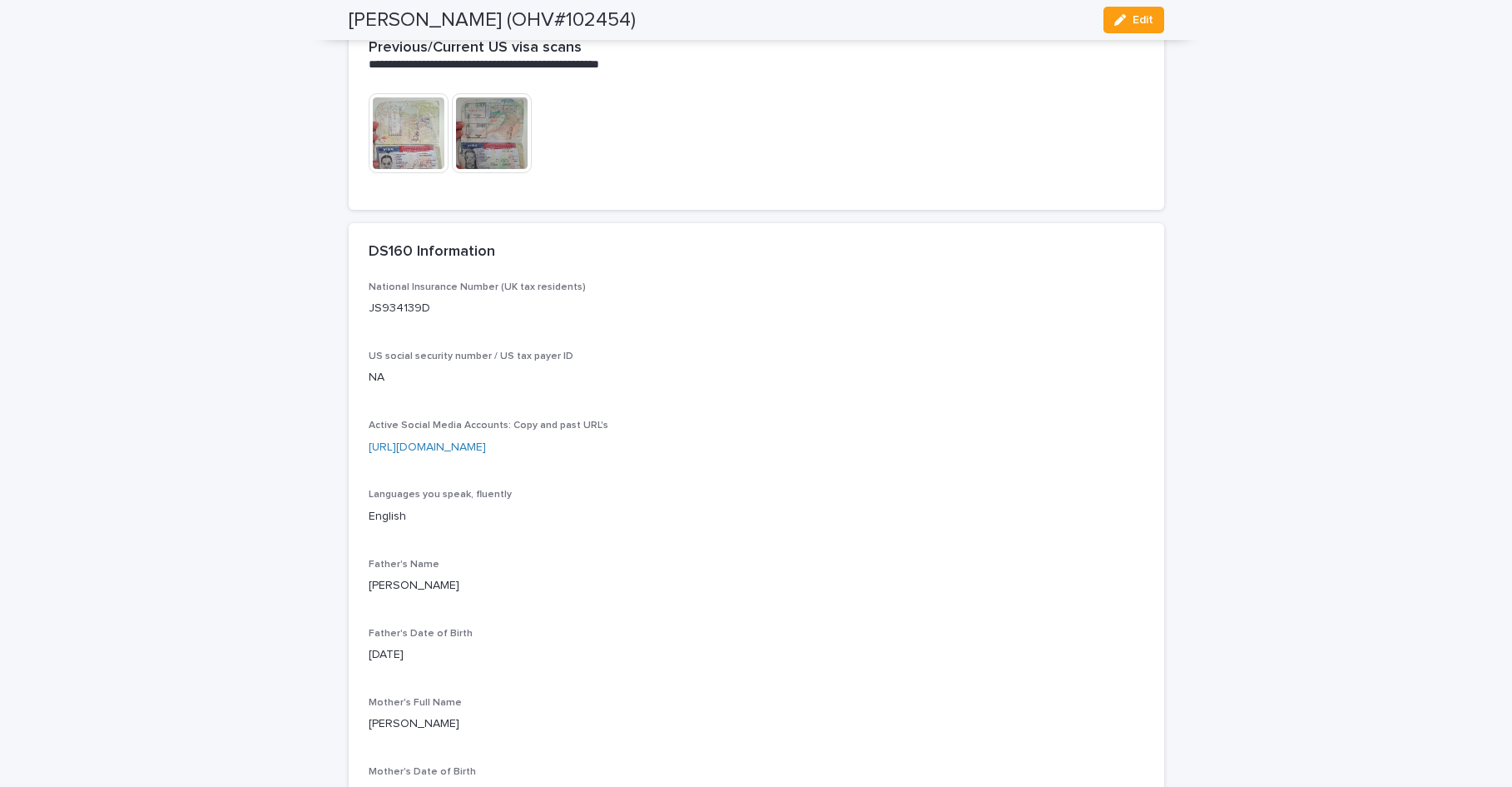
scroll to position [3597, 0]
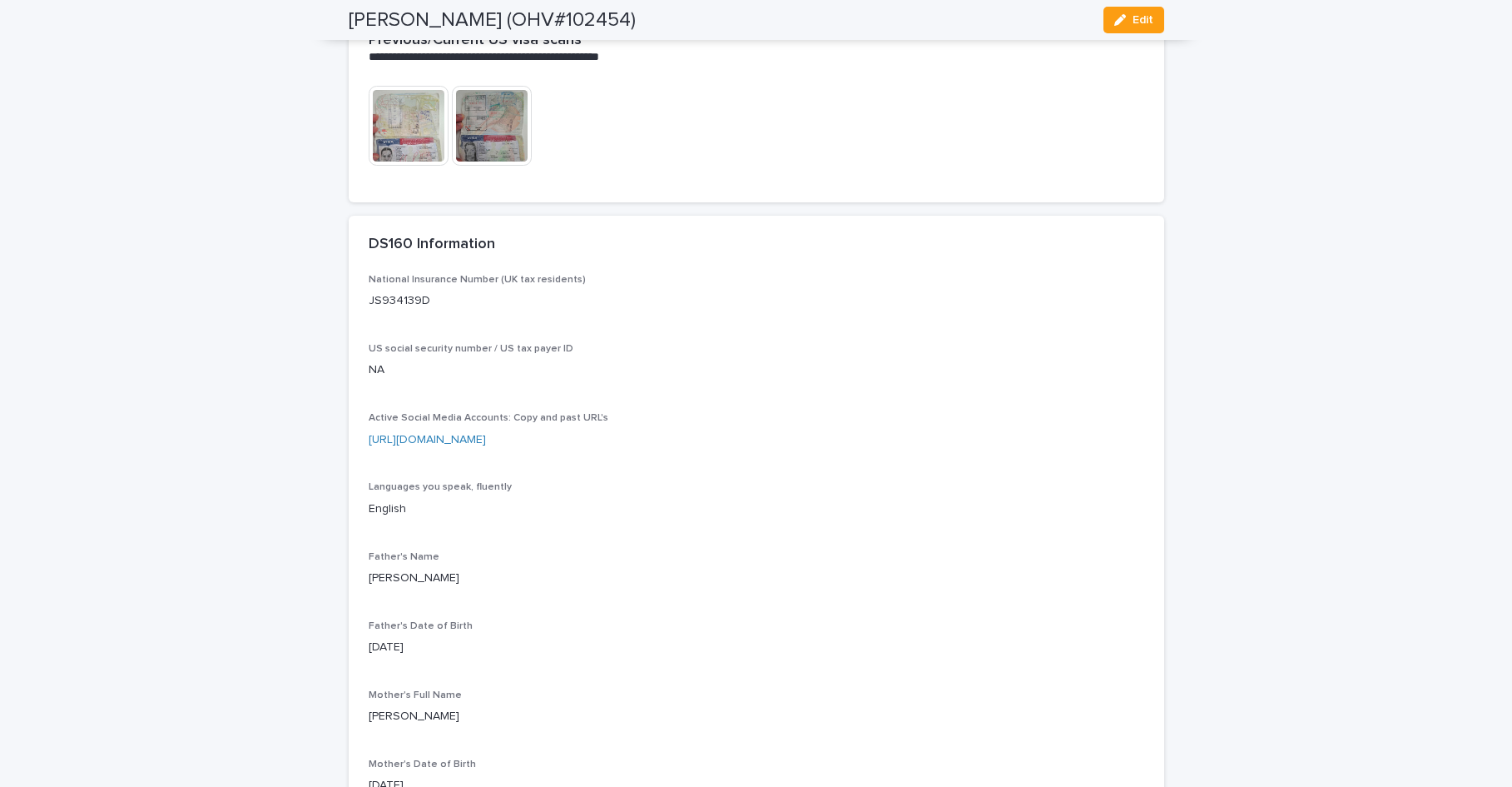
drag, startPoint x: 723, startPoint y: 471, endPoint x: 358, endPoint y: 476, distance: 365.0
copy link "[URL][DOMAIN_NAME]"
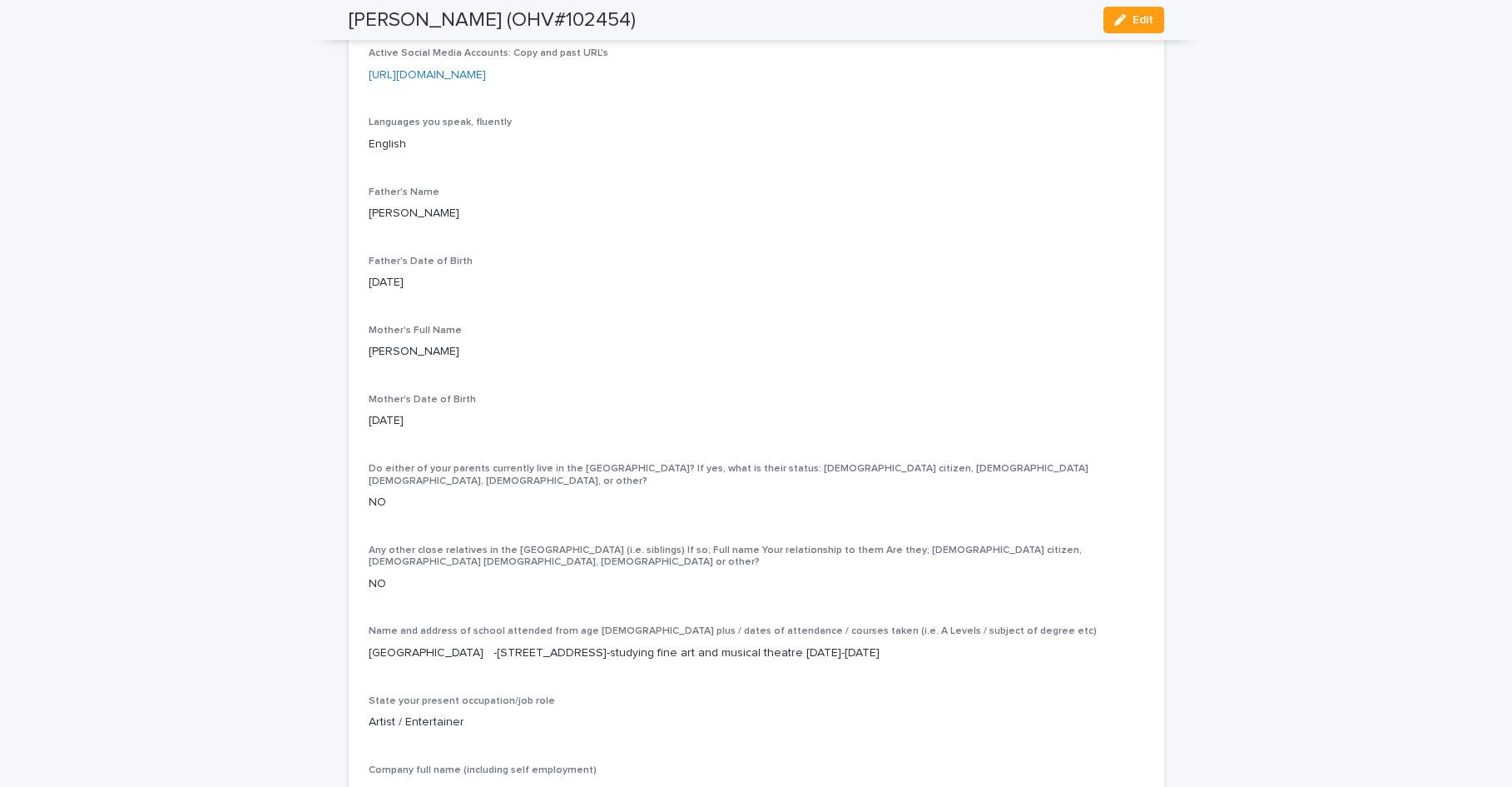
scroll to position [3979, 0]
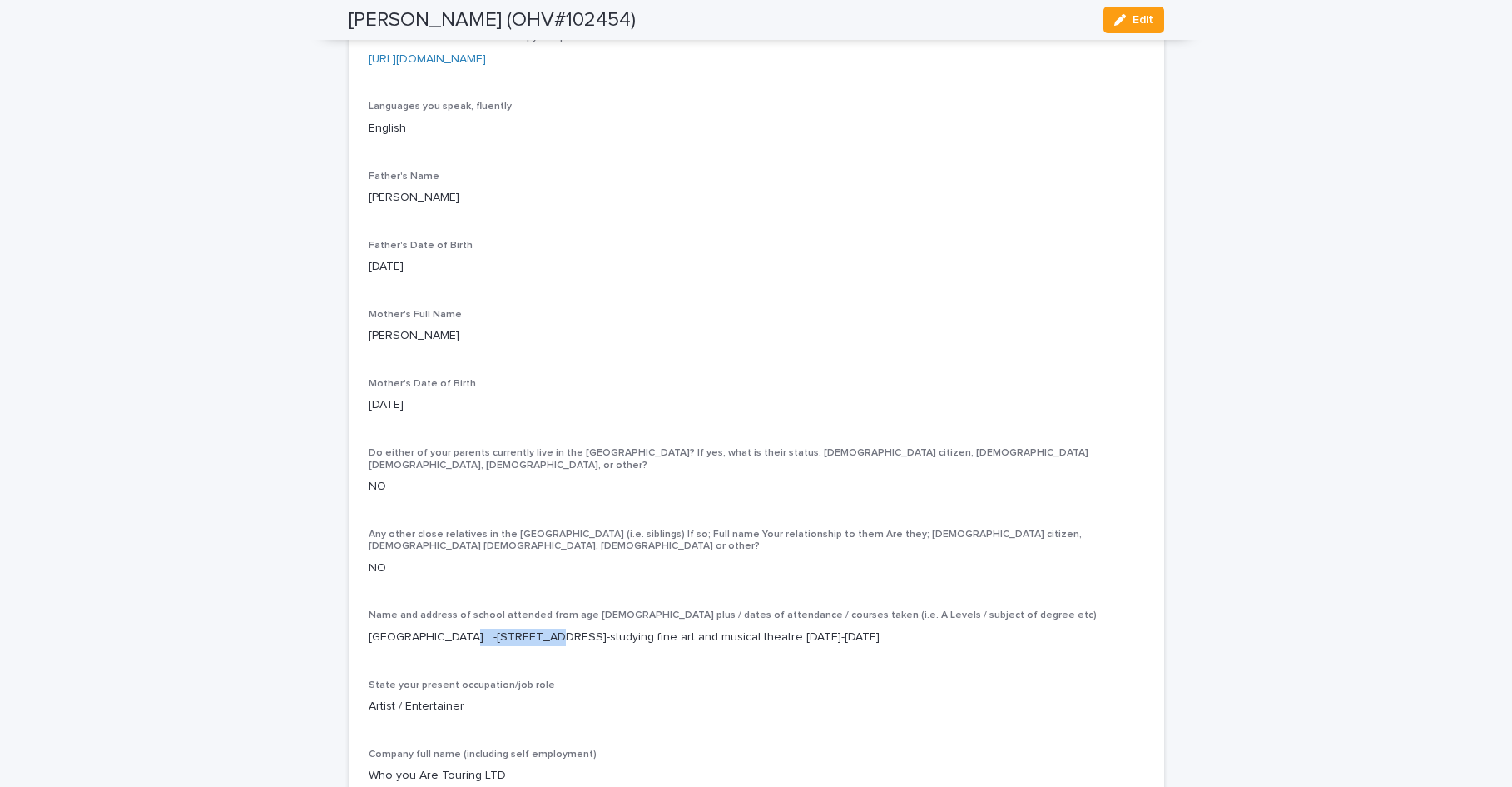
drag, startPoint x: 521, startPoint y: 647, endPoint x: 439, endPoint y: 644, distance: 82.1
click at [439, 644] on p "[GEOGRAPHIC_DATA] -[STREET_ADDRESS]-studying fine art and musical theatre [DATE…" at bounding box center [756, 637] width 776 height 18
copy p "[STREET_ADDRESS]"
drag, startPoint x: 621, startPoint y: 649, endPoint x: 577, endPoint y: 648, distance: 44.0
click at [577, 646] on p "[GEOGRAPHIC_DATA] -[STREET_ADDRESS]-studying fine art and musical theatre [DATE…" at bounding box center [756, 637] width 776 height 18
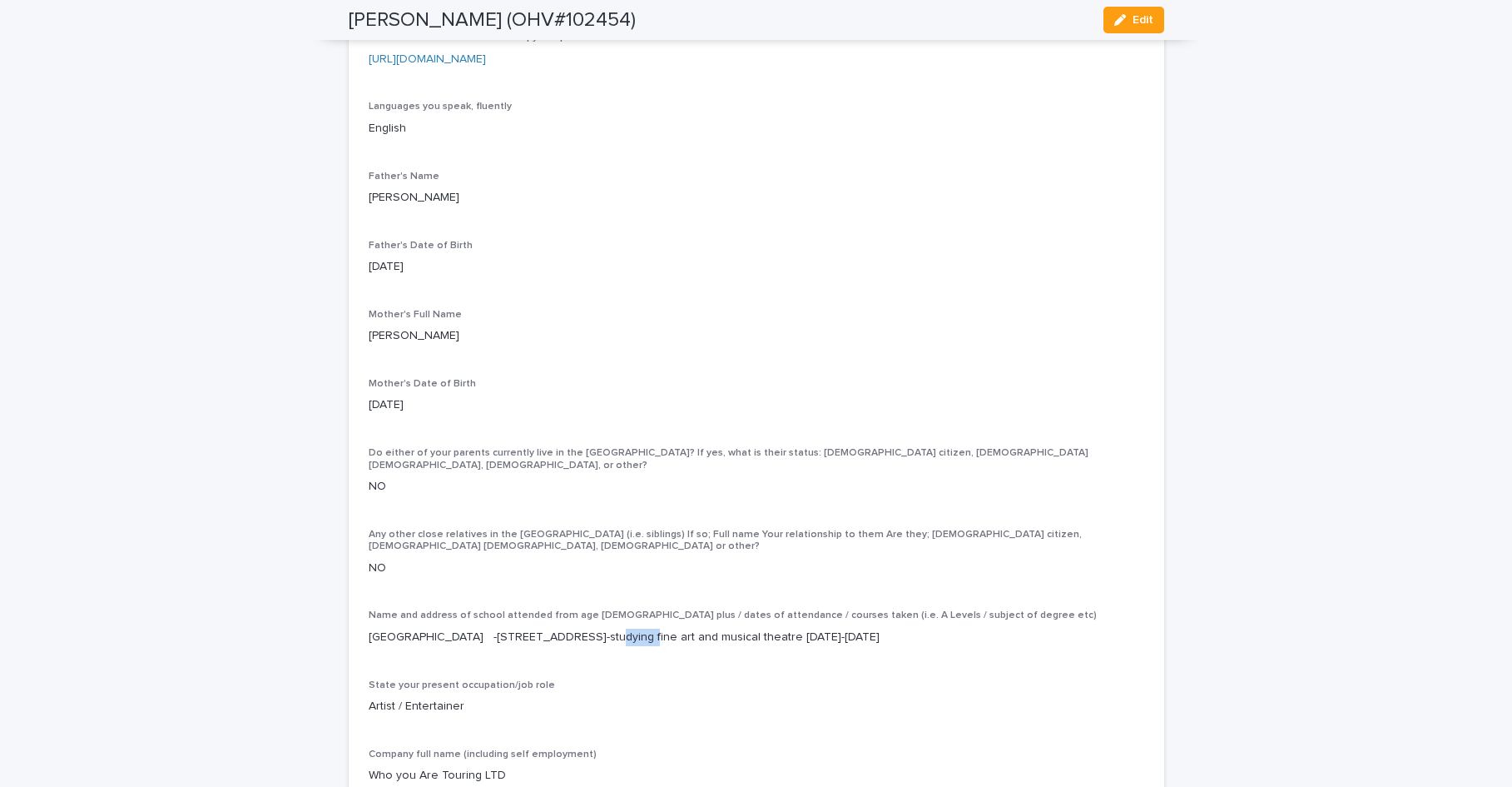
copy p "CR0 2HN"
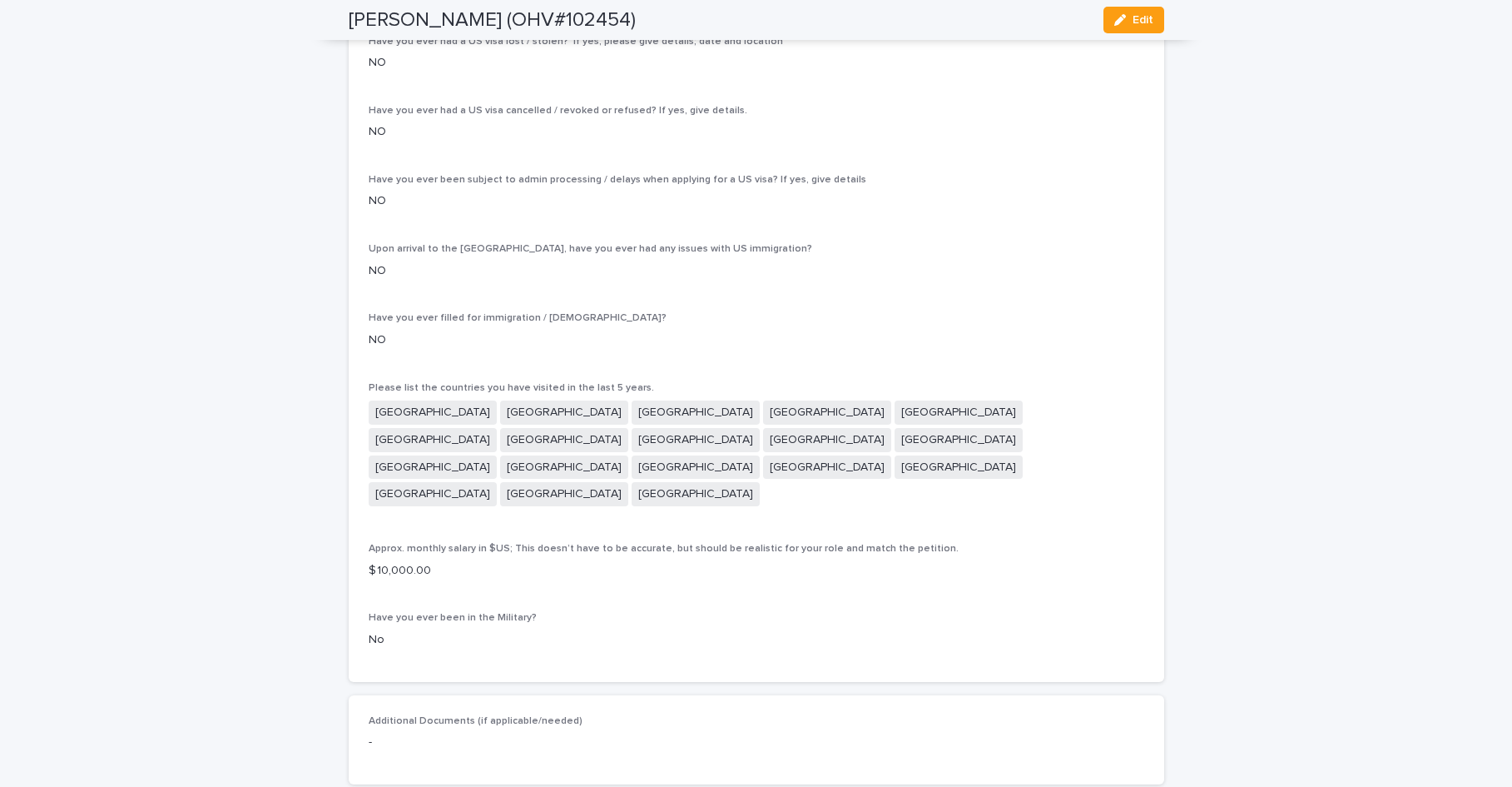
scroll to position [5400, 0]
